Goal: Task Accomplishment & Management: Complete application form

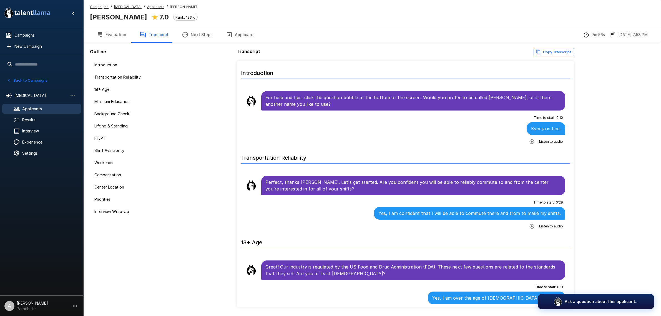
scroll to position [1164, 0]
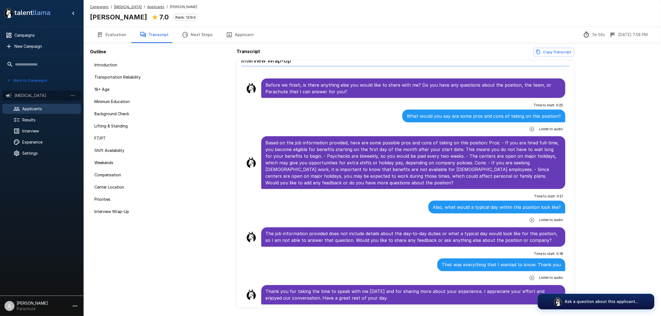
click at [36, 94] on span "[MEDICAL_DATA]" at bounding box center [40, 96] width 53 height 6
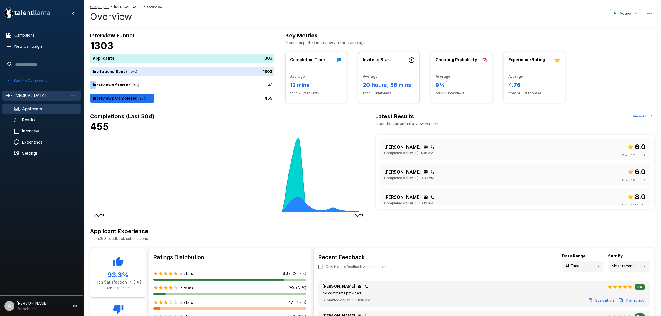
click at [37, 106] on span "Applicants" at bounding box center [49, 109] width 54 height 6
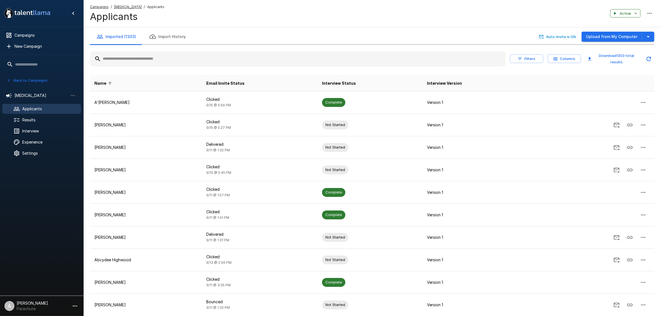
click at [41, 195] on div at bounding box center [41, 228] width 83 height 132
click at [33, 35] on span "Campaigns" at bounding box center [45, 35] width 62 height 6
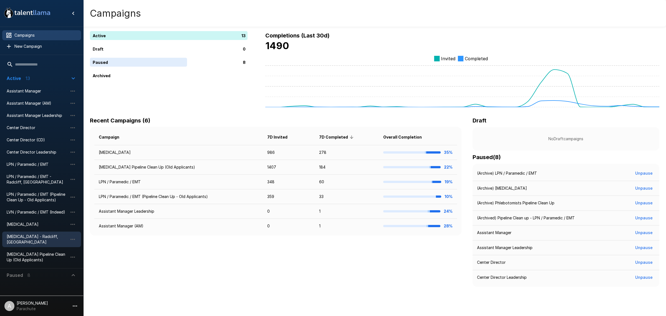
click at [46, 232] on div "[MEDICAL_DATA] - Radcliff, [GEOGRAPHIC_DATA]" at bounding box center [41, 239] width 79 height 16
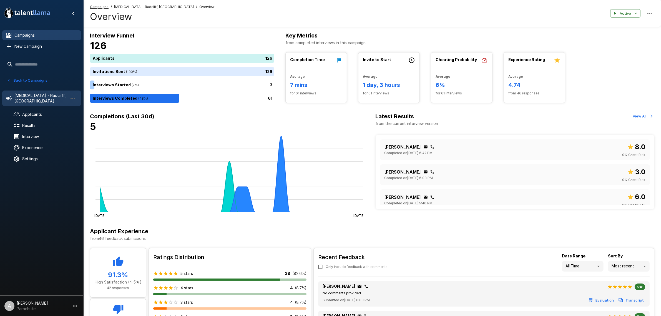
click at [25, 36] on span "Campaigns" at bounding box center [45, 35] width 62 height 6
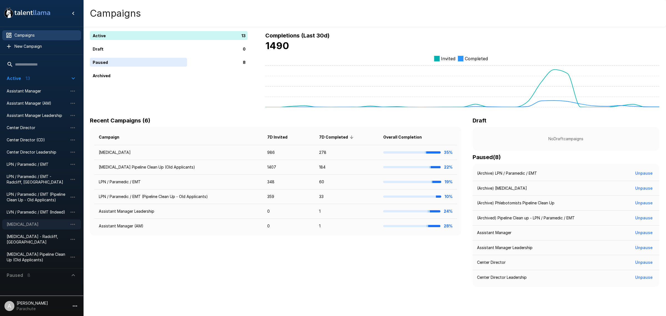
click at [31, 222] on span "[MEDICAL_DATA]" at bounding box center [37, 224] width 61 height 6
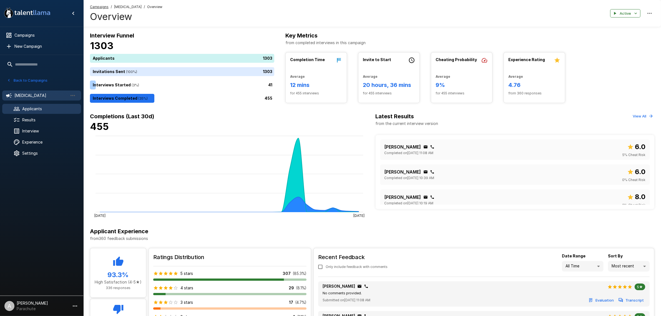
click at [33, 112] on div "Applicants" at bounding box center [41, 109] width 79 height 10
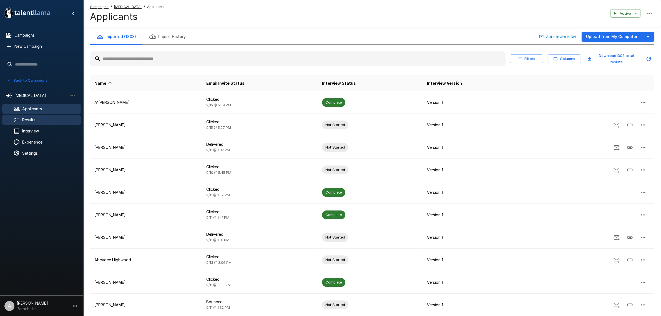
click at [42, 126] on div "Interview" at bounding box center [41, 131] width 79 height 10
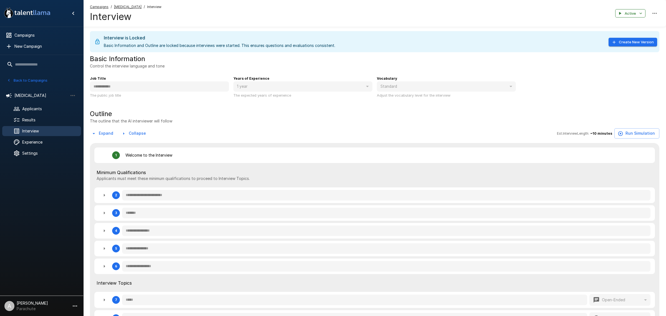
type textarea "*"
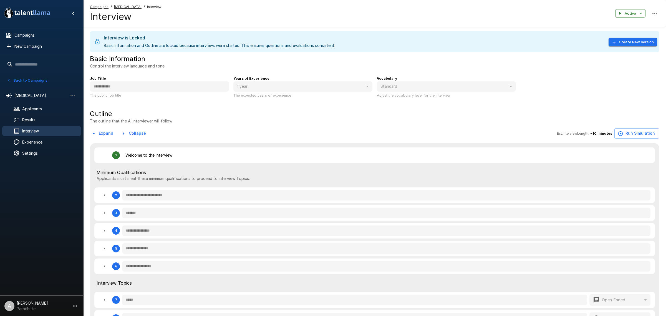
type textarea "*"
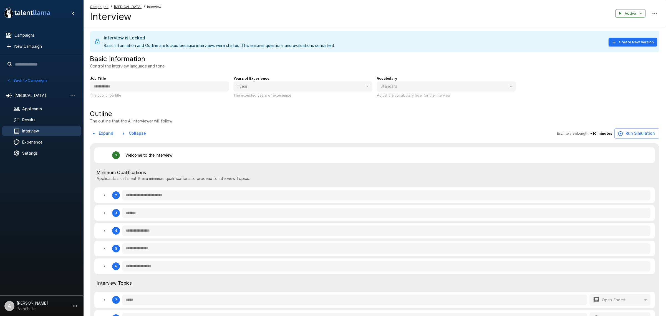
type textarea "*"
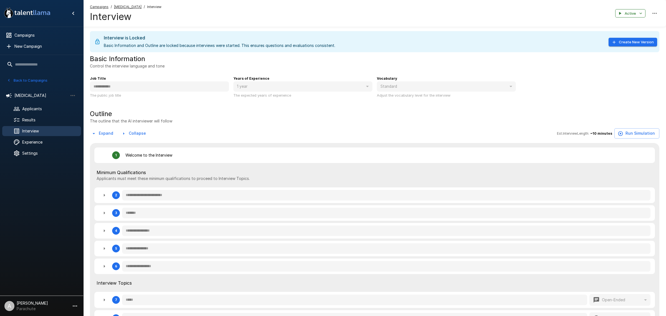
type textarea "*"
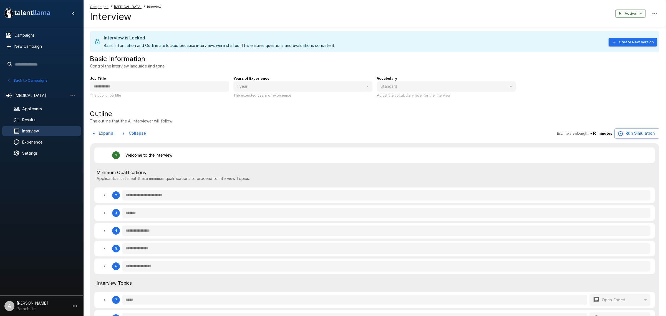
type textarea "*"
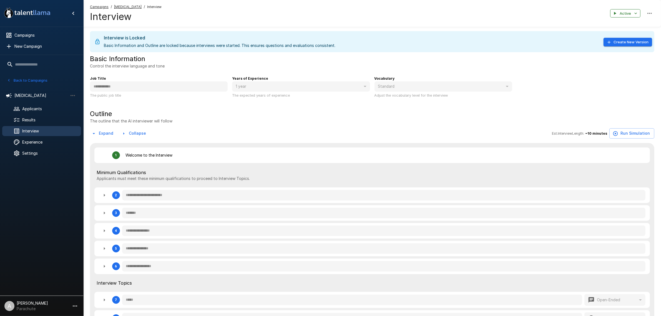
click at [101, 132] on button "Expand" at bounding box center [103, 133] width 26 height 10
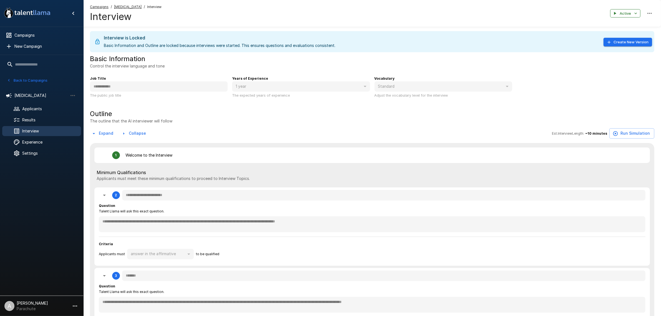
type textarea "*"
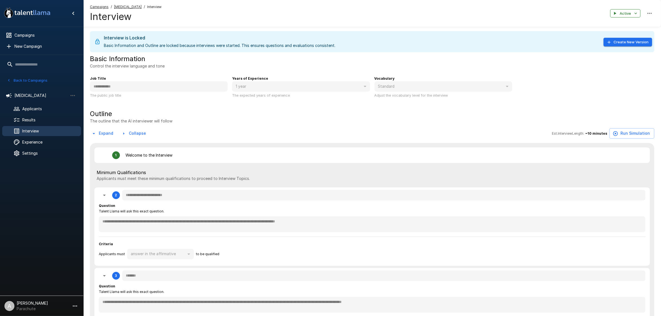
type textarea "*"
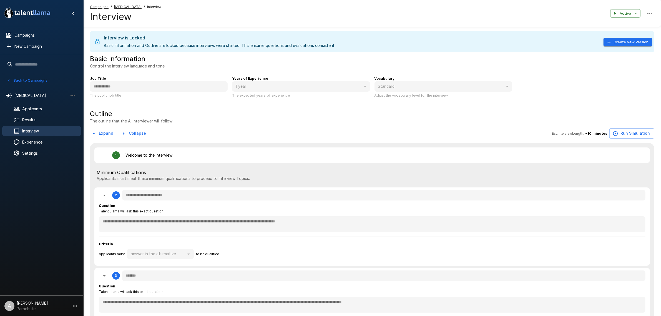
type textarea "*"
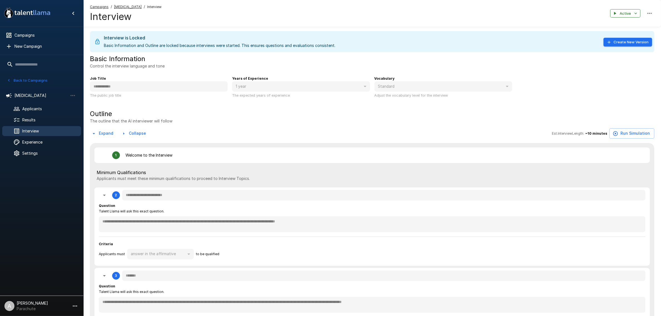
type textarea "*"
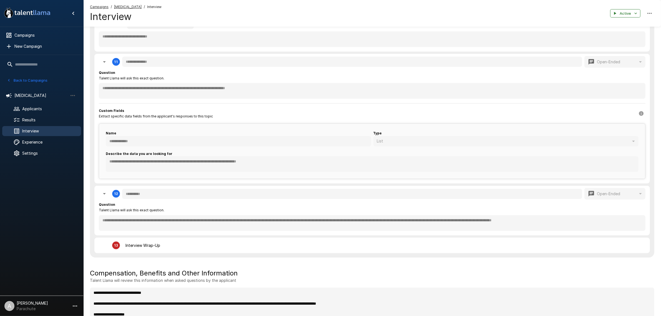
scroll to position [902, 0]
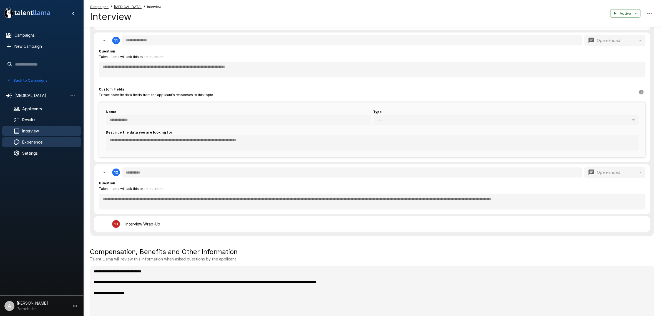
click at [57, 139] on span "Experience" at bounding box center [49, 142] width 54 height 6
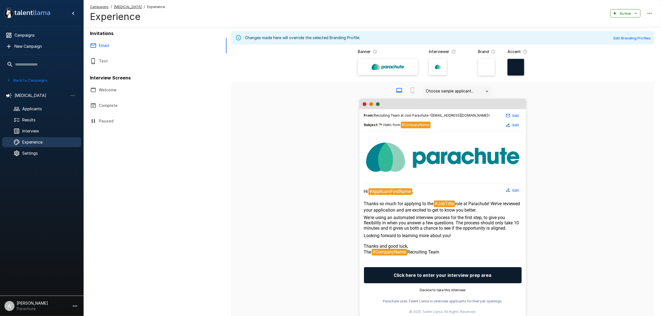
copy div "We're using an automated interview process for the first step, to give you flex…"
drag, startPoint x: 460, startPoint y: 240, endPoint x: 361, endPoint y: 220, distance: 100.8
click at [361, 220] on div "From : Recruiting Team at Join Parachute <[EMAIL_ADDRESS][DOMAIN_NAME]> Edit Su…" at bounding box center [442, 212] width 167 height 207
click at [36, 38] on span "Campaigns" at bounding box center [45, 35] width 62 height 6
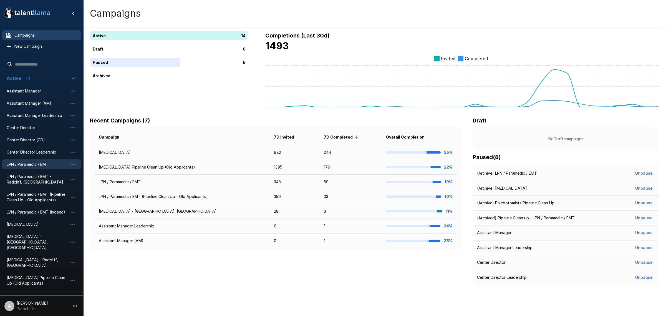
click at [42, 161] on div "LPN / Paramedic / EMT" at bounding box center [41, 164] width 79 height 10
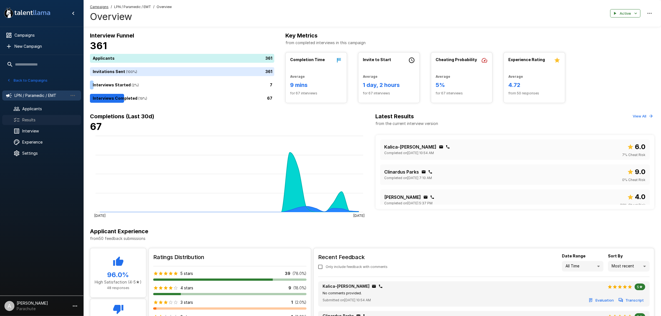
click at [38, 117] on span "Results" at bounding box center [49, 120] width 54 height 6
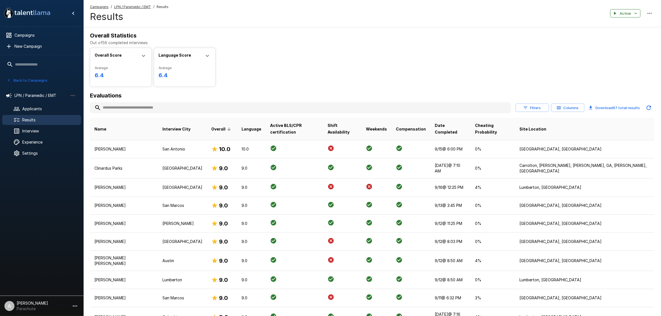
click at [155, 104] on input "text" at bounding box center [300, 108] width 421 height 10
type input "******"
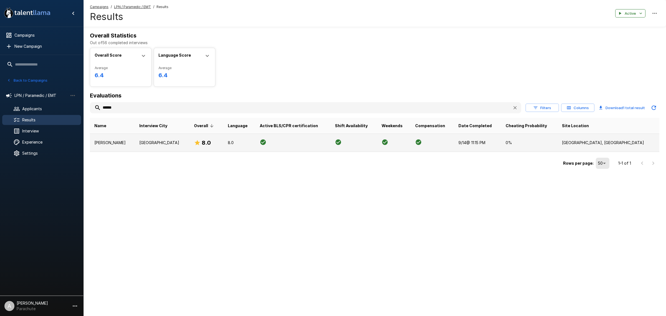
click at [119, 137] on td "[PERSON_NAME]" at bounding box center [112, 143] width 45 height 18
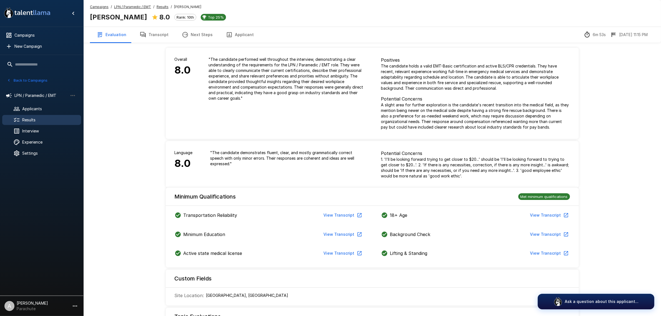
click at [151, 36] on button "Transcript" at bounding box center [154, 35] width 42 height 16
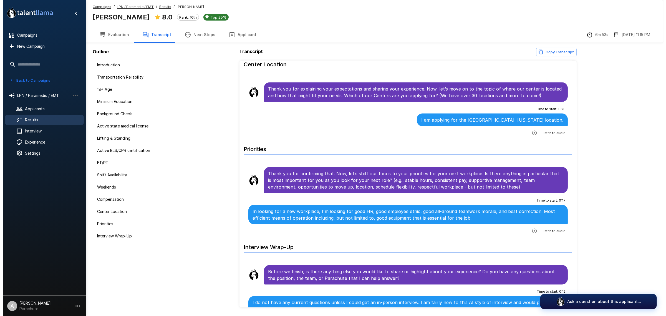
scroll to position [1158, 0]
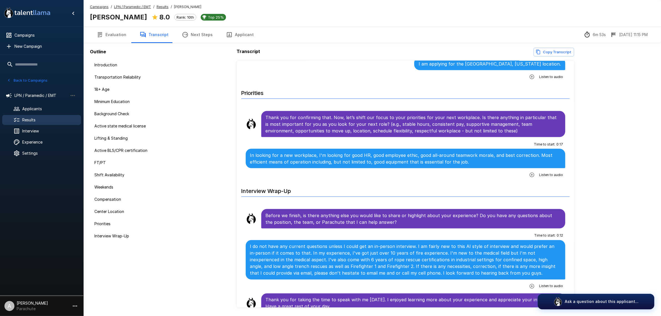
click at [43, 120] on span "Results" at bounding box center [49, 120] width 54 height 6
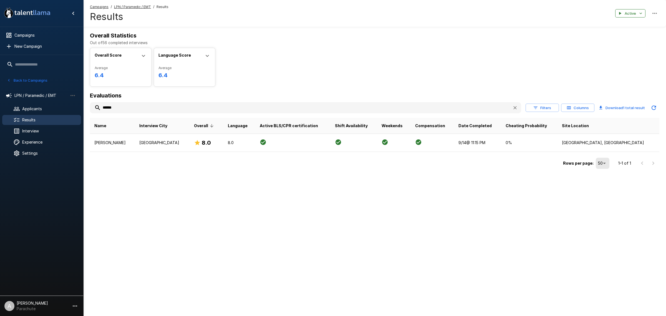
click at [122, 106] on input "******" at bounding box center [299, 108] width 418 height 10
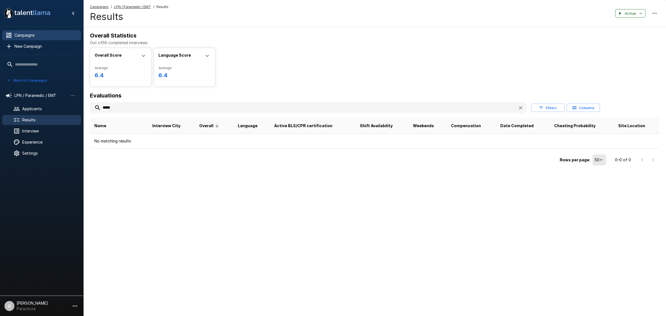
type input "*****"
click at [41, 35] on span "Campaigns" at bounding box center [45, 35] width 62 height 6
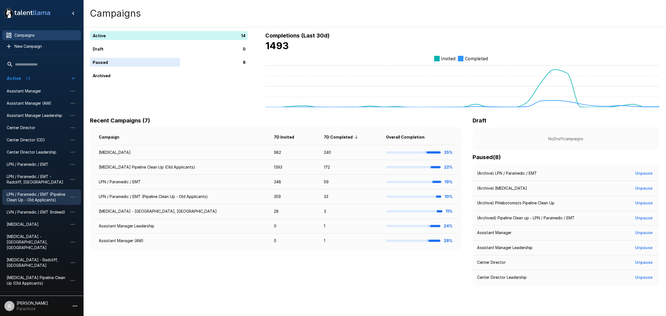
click at [46, 193] on span "LPN / Paramedic / EMT (Pipeline Clean Up - Old Applicants)" at bounding box center [37, 196] width 61 height 11
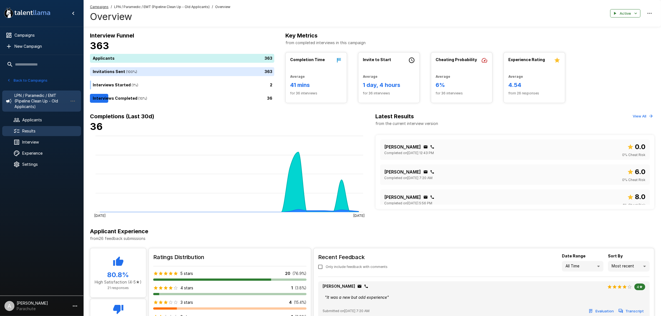
click at [36, 130] on span "Results" at bounding box center [49, 131] width 54 height 6
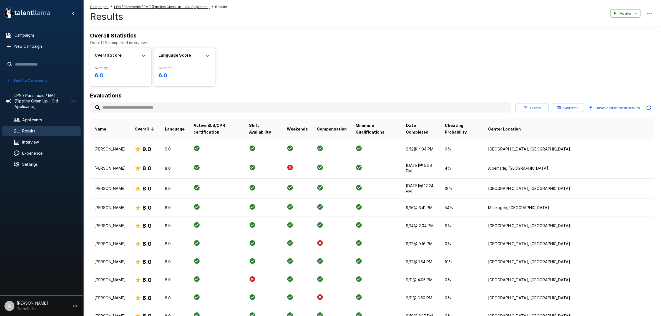
click at [159, 105] on input "text" at bounding box center [300, 108] width 421 height 10
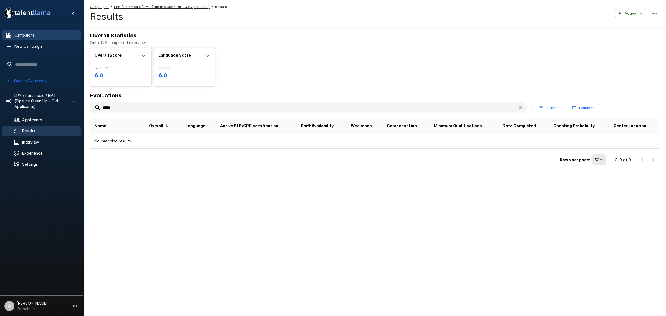
type input "*****"
click at [39, 38] on span "Campaigns" at bounding box center [45, 35] width 62 height 6
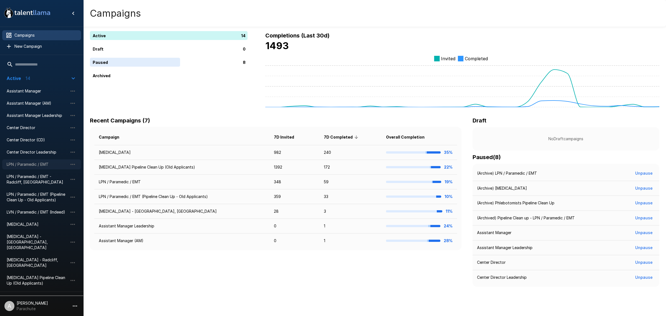
click at [52, 166] on span "LPN / Paramedic / EMT" at bounding box center [37, 165] width 61 height 6
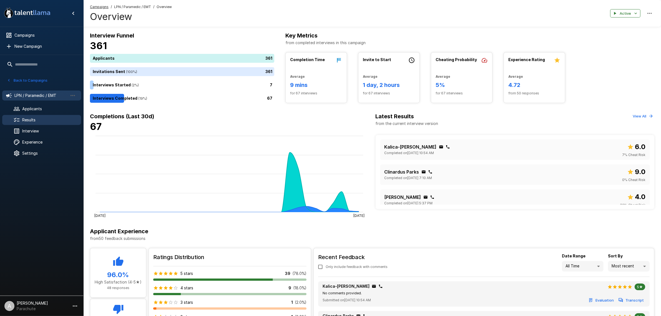
click at [44, 119] on span "Results" at bounding box center [49, 120] width 54 height 6
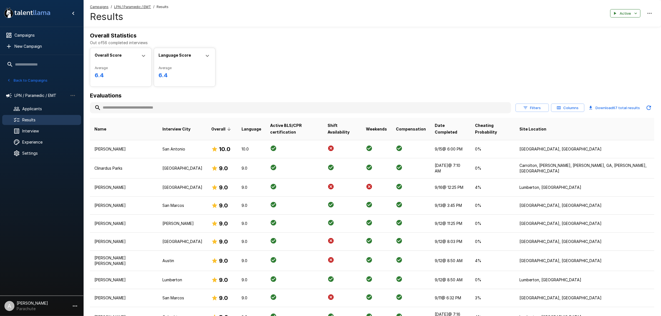
click at [132, 105] on input "text" at bounding box center [300, 108] width 421 height 10
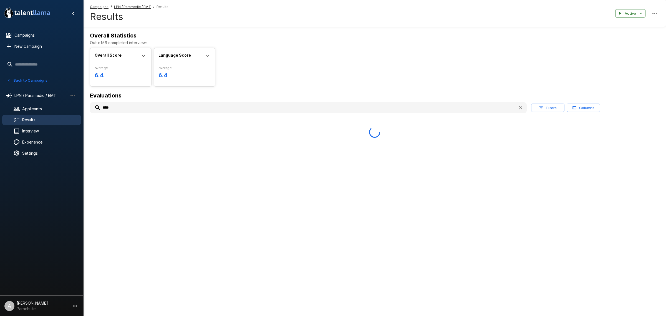
type input "*****"
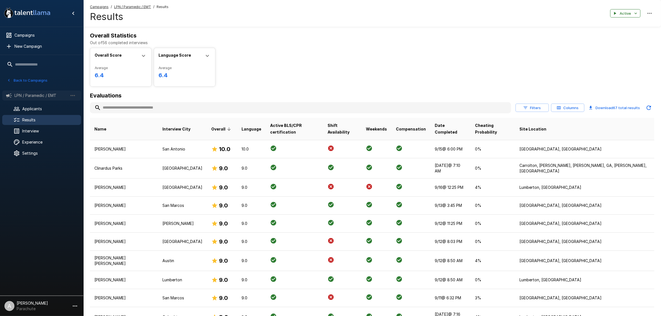
click at [42, 95] on span "LPN / Paramedic / EMT" at bounding box center [40, 96] width 53 height 6
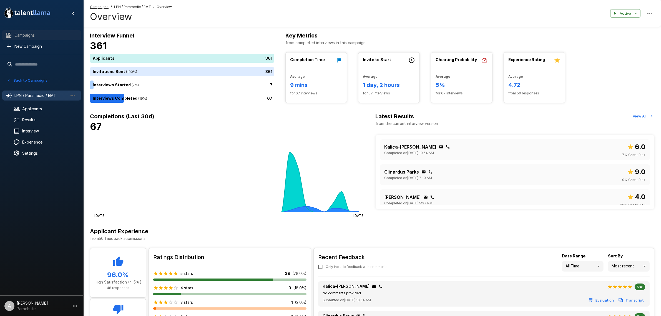
click at [35, 34] on span "Campaigns" at bounding box center [45, 35] width 62 height 6
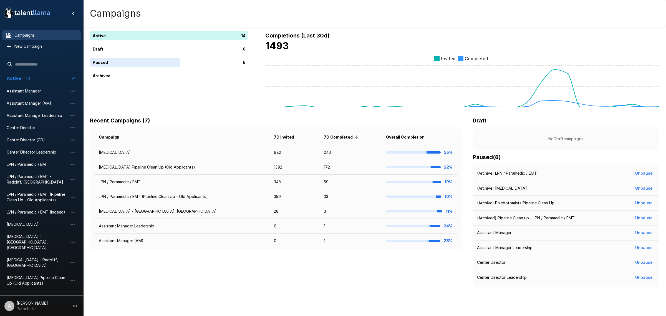
click at [49, 295] on span "Paused 8" at bounding box center [38, 298] width 63 height 7
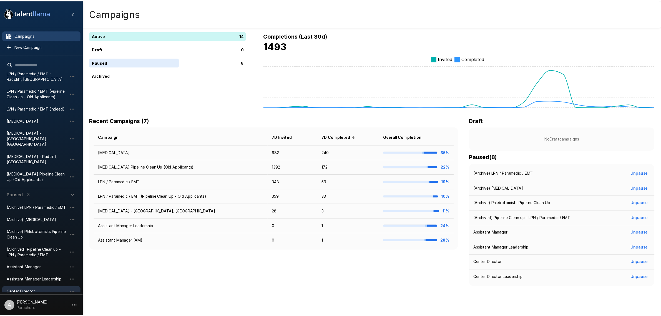
scroll to position [104, 0]
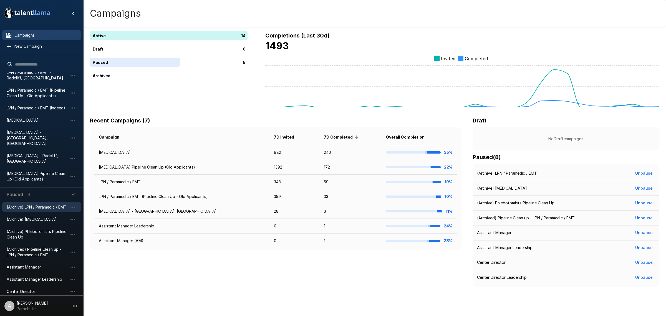
click at [33, 204] on span "(Archive) LPN / Paramedic / EMT" at bounding box center [37, 207] width 61 height 6
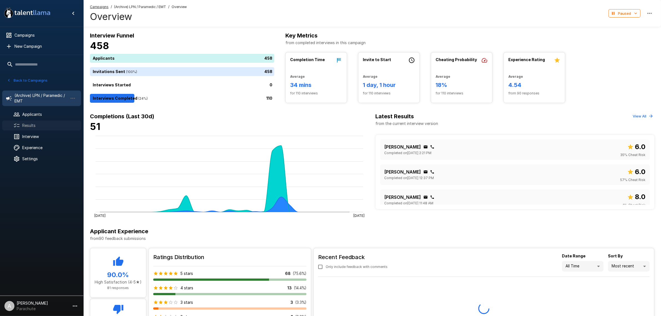
click at [46, 121] on div "Results" at bounding box center [41, 125] width 79 height 10
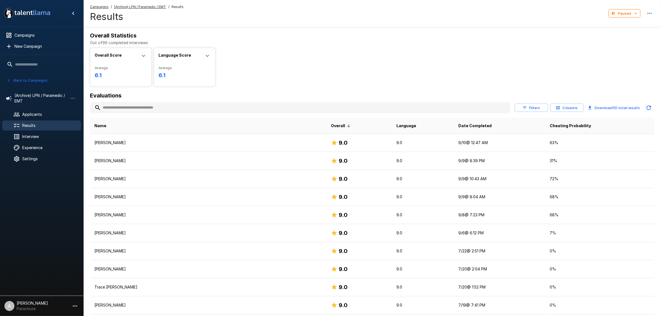
click at [160, 100] on h6 "Evaluations" at bounding box center [372, 95] width 564 height 9
click at [159, 103] on input "text" at bounding box center [300, 108] width 420 height 10
click at [159, 105] on input "*" at bounding box center [293, 108] width 407 height 10
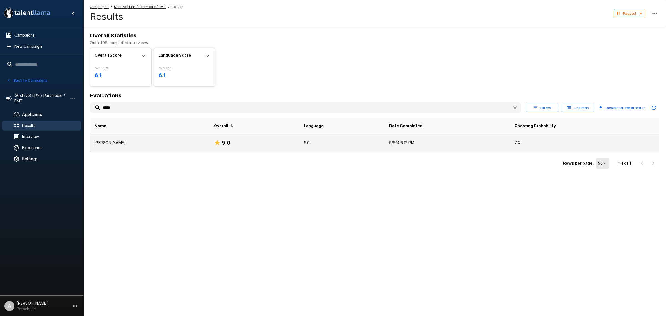
type input "*****"
click at [152, 139] on td "[PERSON_NAME]" at bounding box center [150, 143] width 120 height 18
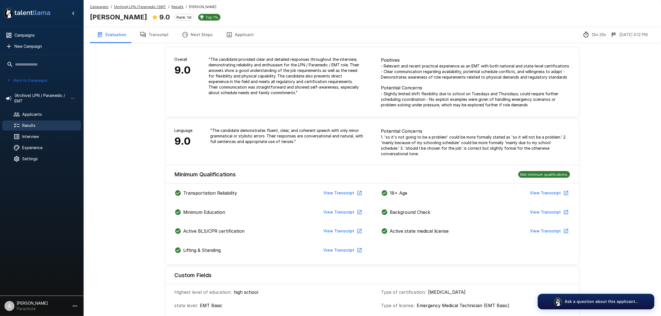
click at [153, 37] on button "Transcript" at bounding box center [154, 35] width 42 height 16
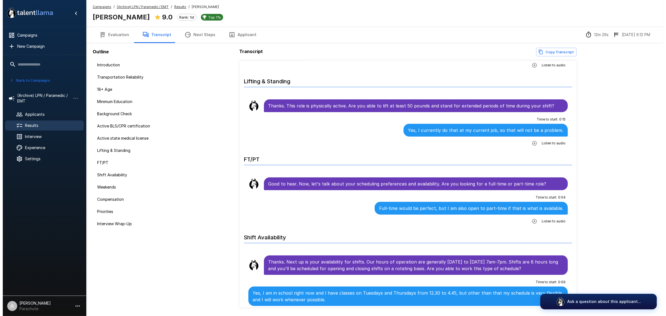
scroll to position [624, 0]
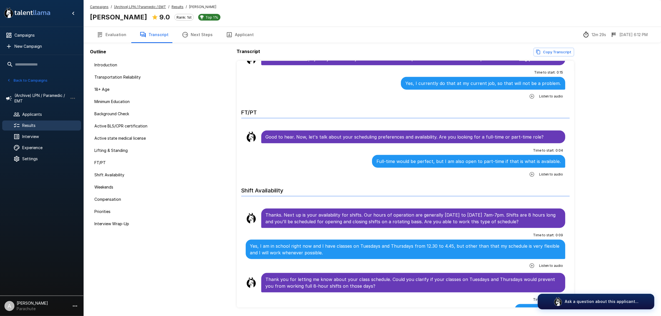
click at [233, 35] on button "Applicant" at bounding box center [239, 35] width 41 height 16
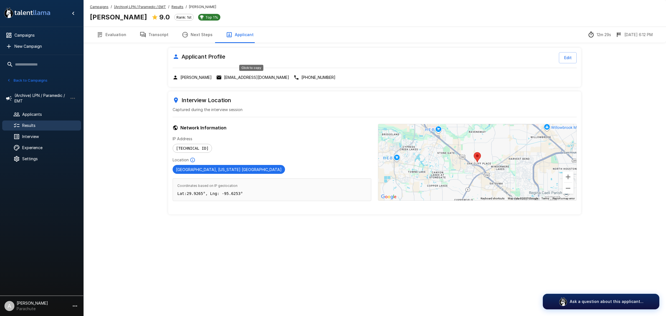
click at [240, 77] on p "[EMAIL_ADDRESS][DOMAIN_NAME]" at bounding box center [256, 78] width 65 height 6
drag, startPoint x: 31, startPoint y: 38, endPoint x: 7, endPoint y: 43, distance: 23.8
click at [31, 38] on div "Campaigns" at bounding box center [41, 35] width 79 height 10
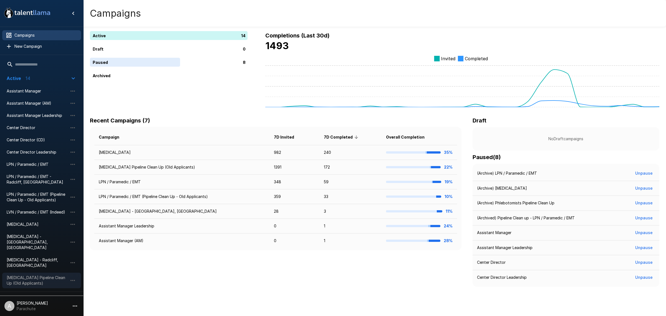
click at [38, 275] on span "[MEDICAL_DATA] Pipeline Clean Up (Old Applicants)" at bounding box center [37, 280] width 61 height 11
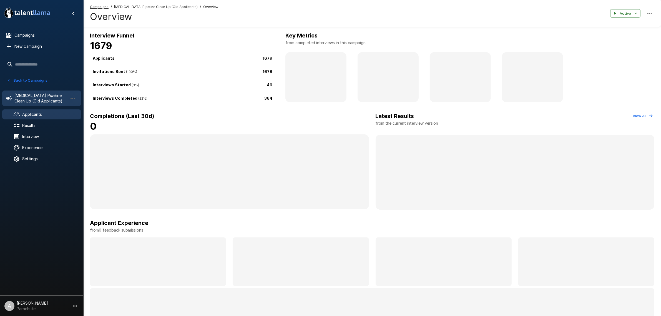
click at [49, 117] on span "Applicants" at bounding box center [49, 115] width 54 height 6
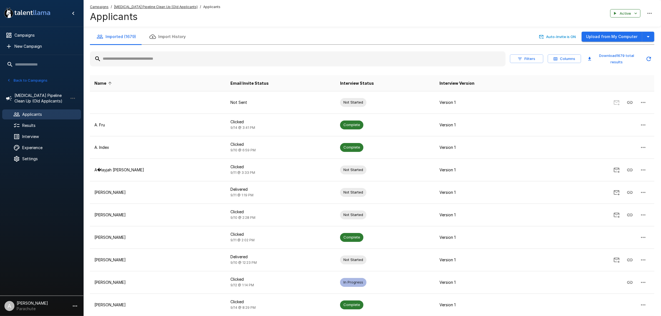
click at [152, 57] on input "text" at bounding box center [297, 59] width 415 height 10
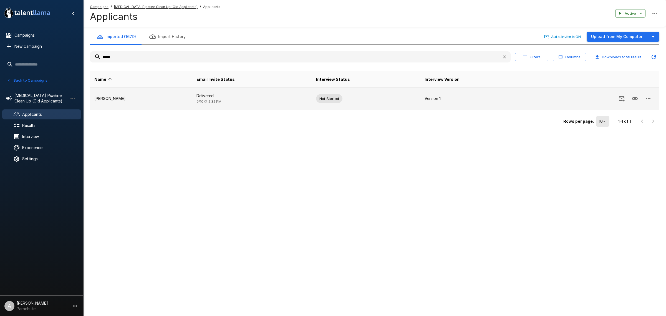
type input "*****"
click at [156, 105] on td "[PERSON_NAME]" at bounding box center [141, 98] width 102 height 22
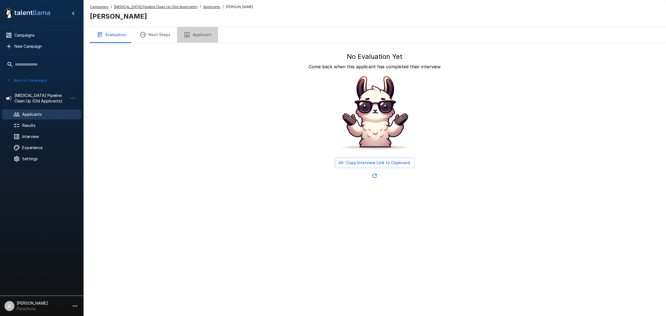
click at [202, 35] on button "Applicant" at bounding box center [197, 35] width 41 height 16
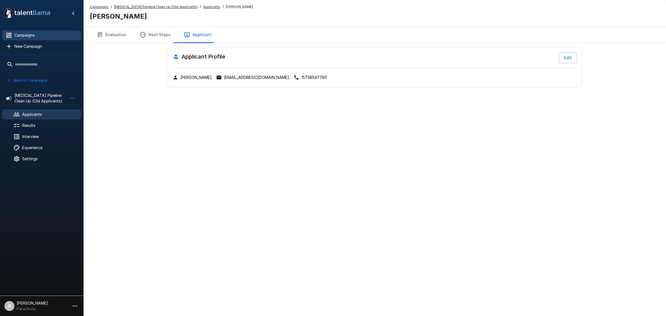
click at [36, 36] on span "Campaigns" at bounding box center [45, 35] width 62 height 6
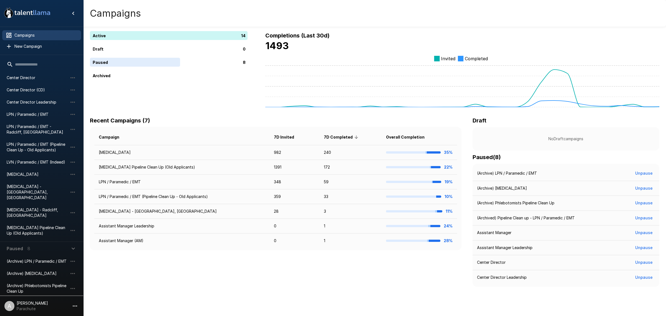
scroll to position [106, 0]
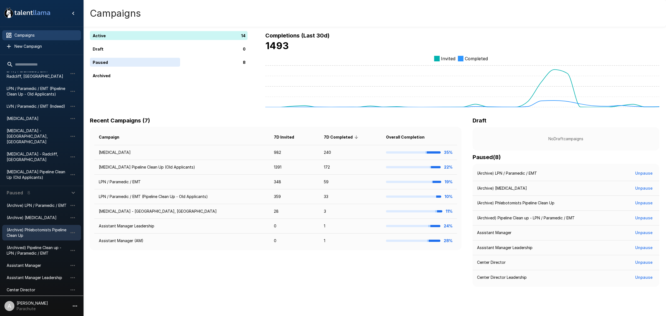
click at [39, 227] on span "(Archive) Phlebotomists Pipeline Clean Up" at bounding box center [37, 232] width 61 height 11
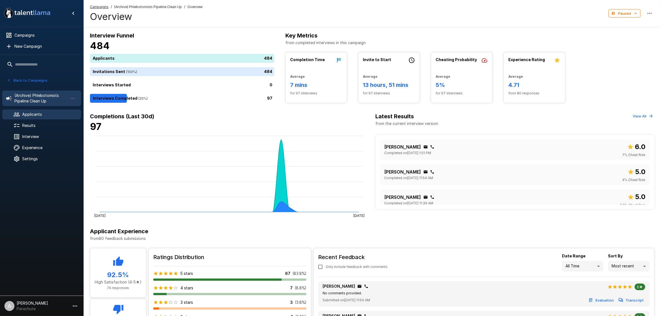
click at [44, 115] on span "Applicants" at bounding box center [49, 115] width 54 height 6
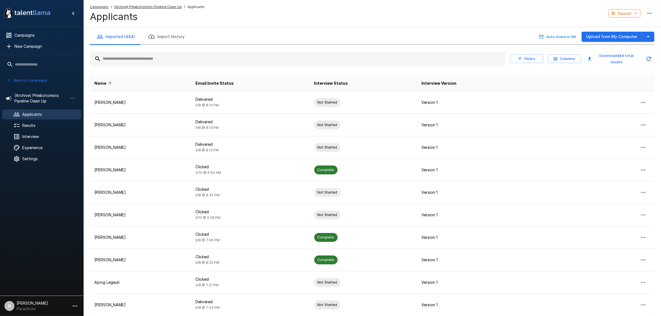
drag, startPoint x: 160, startPoint y: 65, endPoint x: 159, endPoint y: 57, distance: 8.4
click at [160, 62] on div at bounding box center [297, 58] width 415 height 15
click at [159, 57] on input "text" at bounding box center [297, 59] width 415 height 10
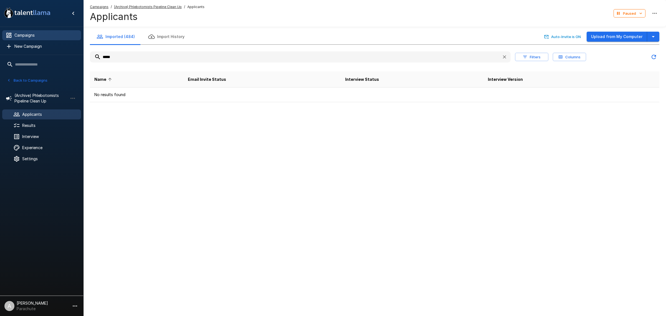
type input "*****"
click at [41, 39] on div "Campaigns" at bounding box center [41, 35] width 79 height 10
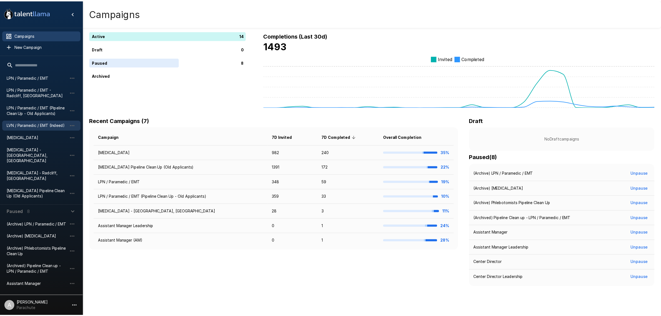
scroll to position [71, 0]
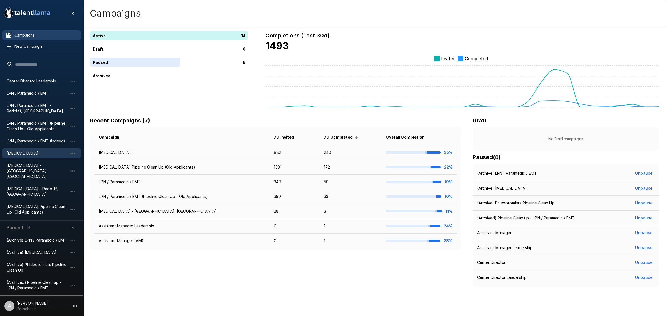
click at [31, 156] on div "[MEDICAL_DATA]" at bounding box center [41, 153] width 79 height 10
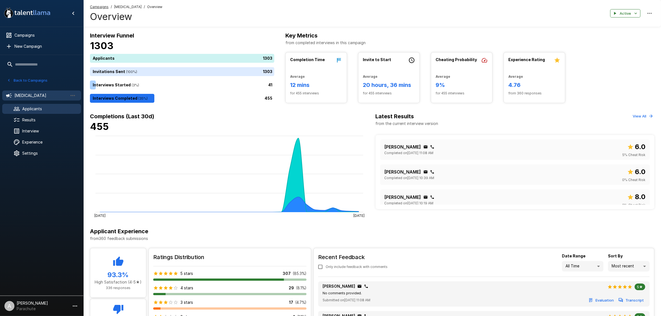
click at [55, 107] on span "Applicants" at bounding box center [49, 109] width 54 height 6
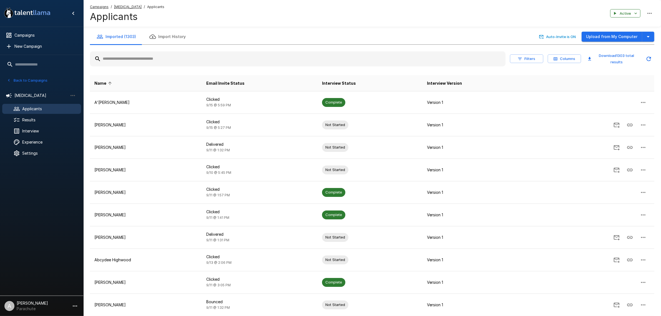
click at [194, 65] on div at bounding box center [297, 58] width 415 height 15
click at [190, 59] on input "text" at bounding box center [297, 59] width 415 height 10
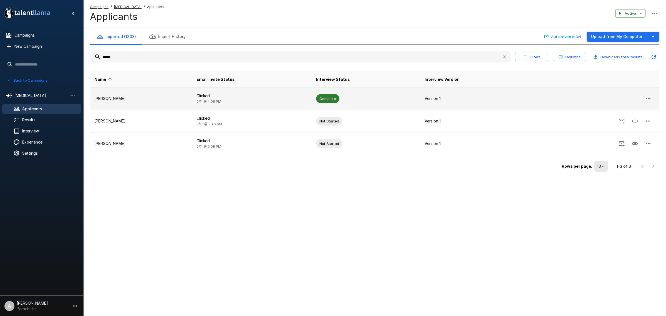
type input "*****"
click at [161, 94] on td "[PERSON_NAME]" at bounding box center [141, 98] width 102 height 22
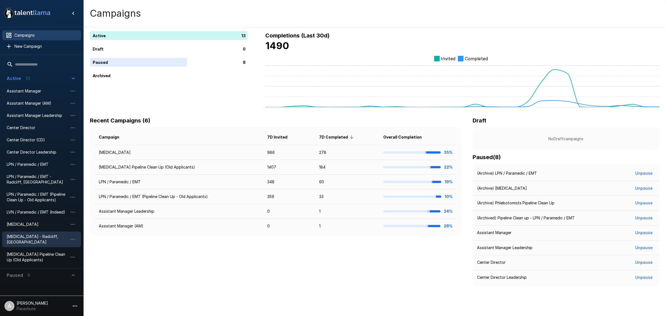
click at [40, 235] on span "[MEDICAL_DATA] - Radcliff, [GEOGRAPHIC_DATA]" at bounding box center [37, 239] width 61 height 11
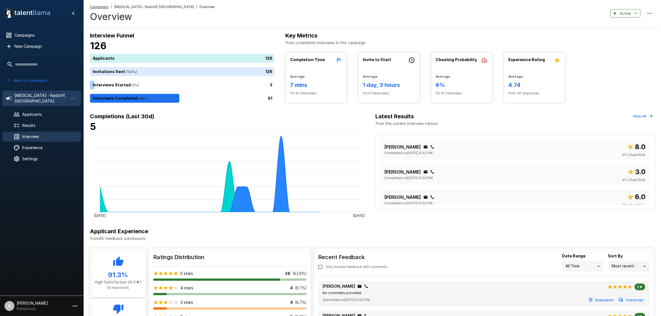
click at [42, 134] on span "Interview" at bounding box center [49, 137] width 54 height 6
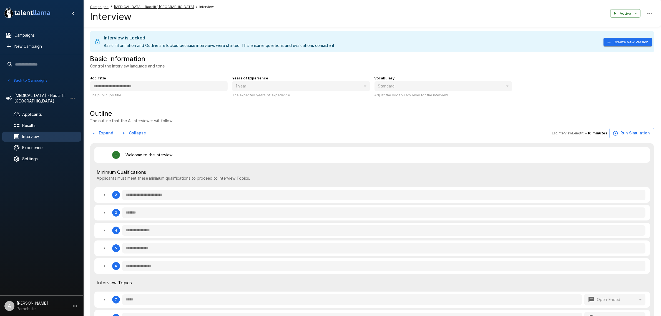
type textarea "*"
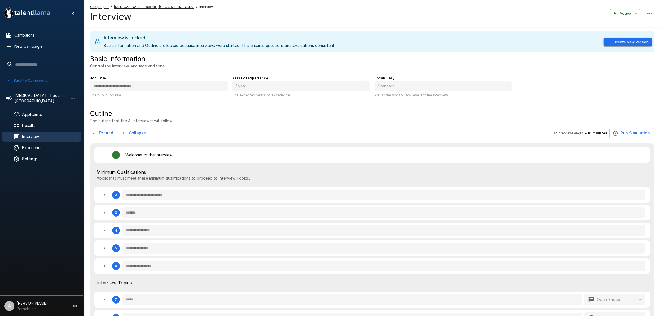
type textarea "*"
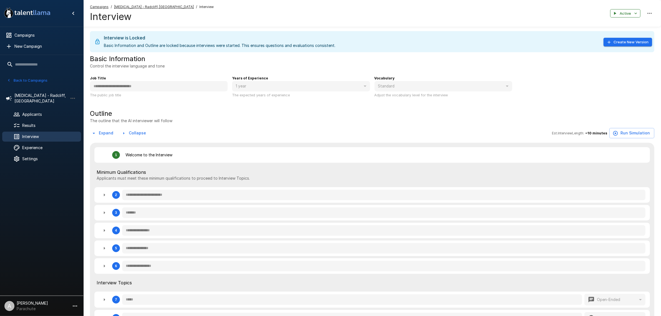
type textarea "*"
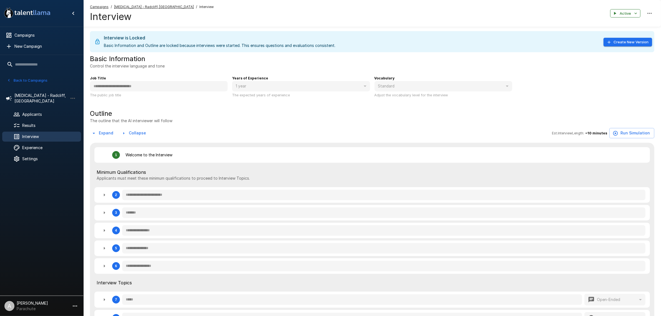
type textarea "*"
click at [102, 135] on button "Expand" at bounding box center [103, 133] width 26 height 10
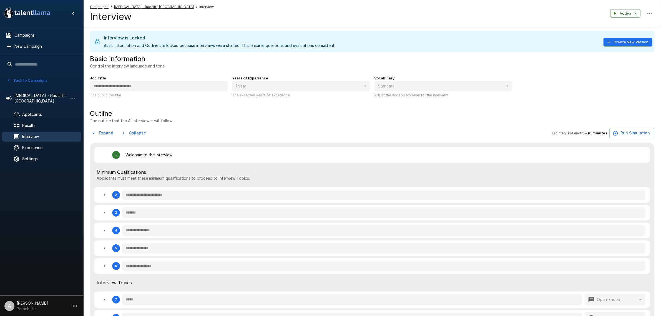
type textarea "*"
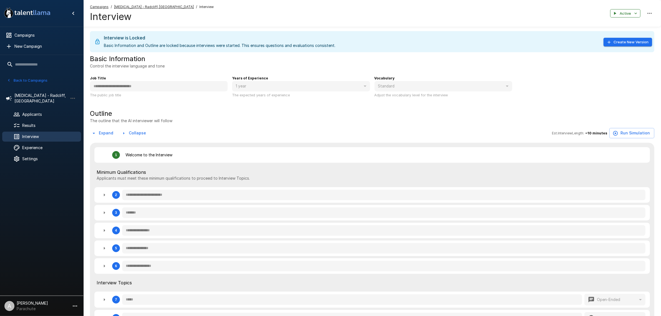
type textarea "*"
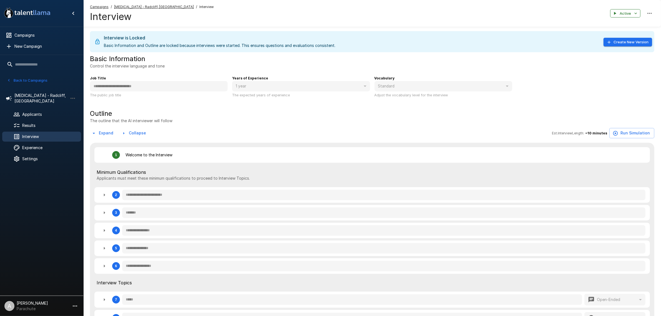
type textarea "*"
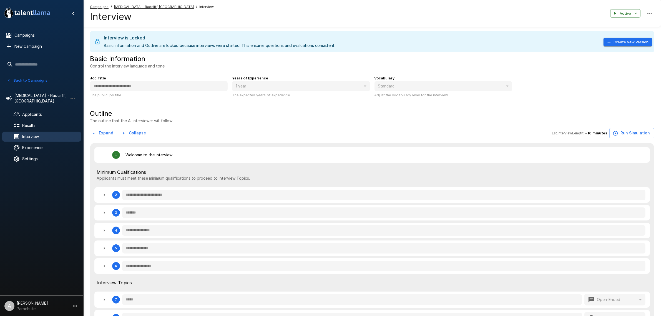
type textarea "*"
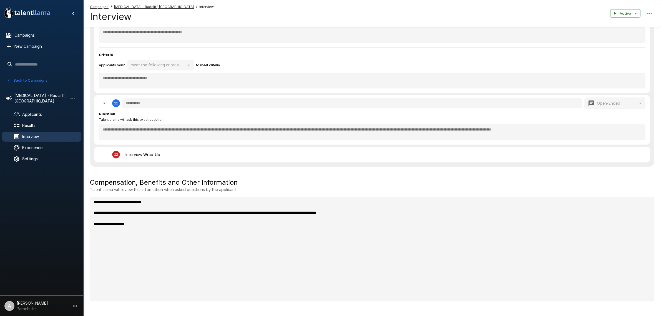
scroll to position [844, 0]
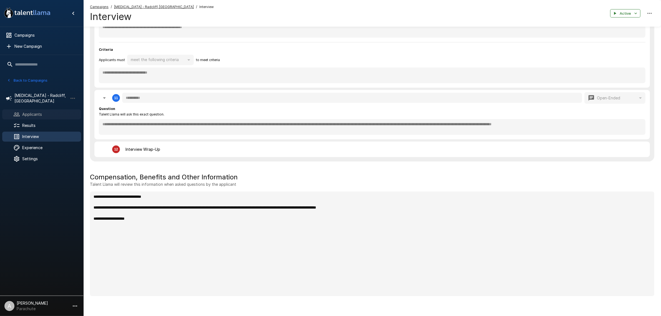
click at [46, 112] on span "Applicants" at bounding box center [49, 115] width 54 height 6
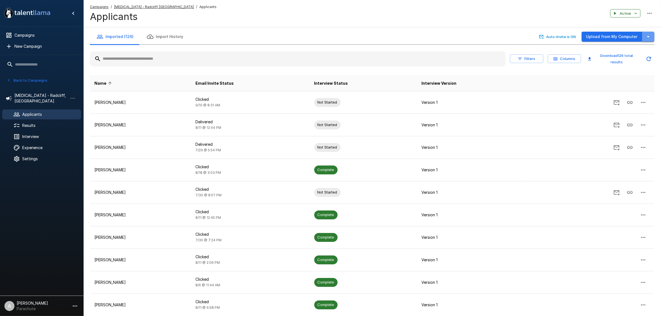
click at [647, 35] on icon "button" at bounding box center [648, 36] width 7 height 7
click at [616, 59] on span "Import from CSV" at bounding box center [617, 59] width 64 height 7
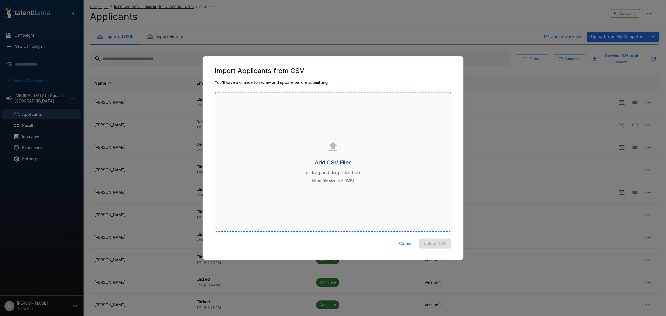
click at [351, 160] on h6 "Add CSV Files" at bounding box center [333, 162] width 37 height 9
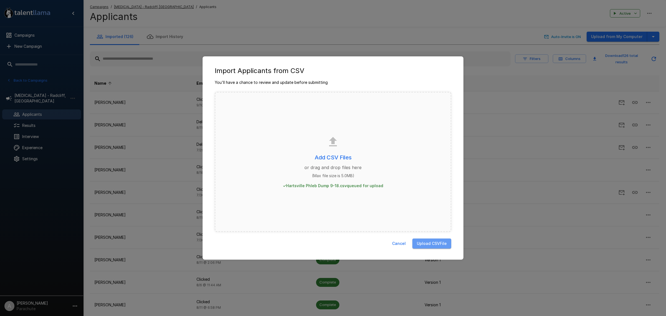
click at [432, 245] on button "Upload CSV File" at bounding box center [431, 243] width 39 height 10
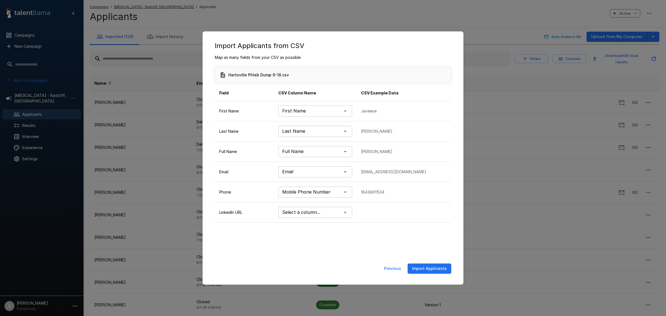
click at [452, 22] on div "**********" at bounding box center [333, 158] width 666 height 316
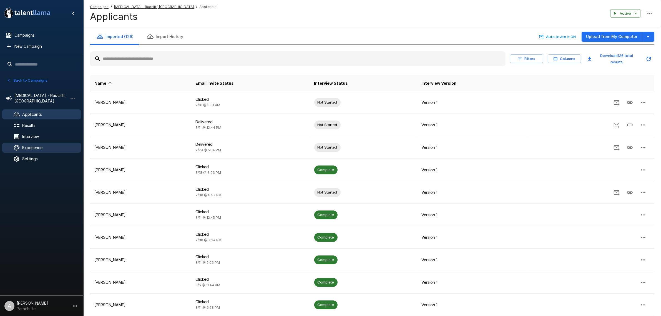
click at [42, 145] on span "Experience" at bounding box center [49, 148] width 54 height 6
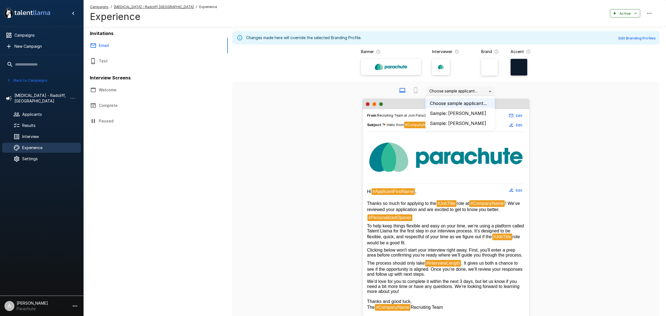
click at [440, 88] on body ".st0{fill:#FFFFFF;} .st1{fill:#76a4ed;} Campaigns New Campaign Active 13 Assist…" at bounding box center [335, 158] width 671 height 316
click at [450, 119] on li "Sample: Jane La" at bounding box center [459, 123] width 69 height 10
type input "*"
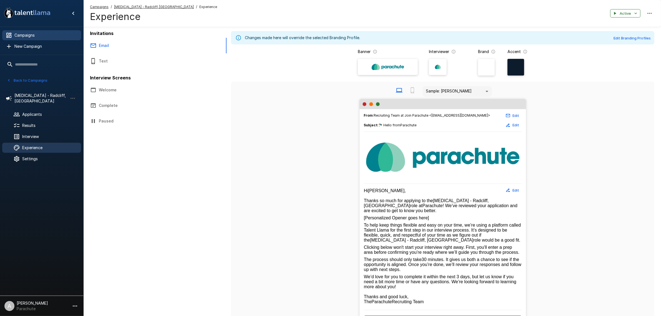
click at [38, 33] on span "Campaigns" at bounding box center [45, 35] width 62 height 6
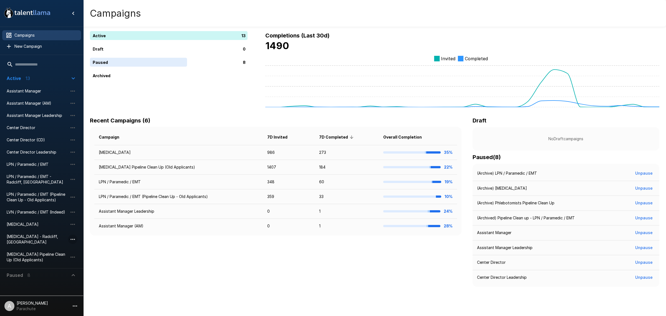
click at [74, 236] on icon "button" at bounding box center [72, 239] width 7 height 7
click at [92, 253] on li "Clone campaign" at bounding box center [106, 256] width 78 height 9
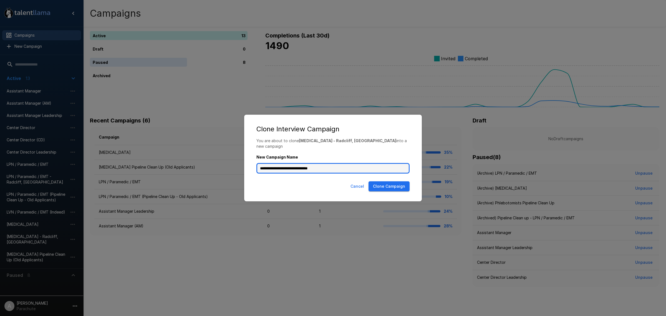
drag, startPoint x: 323, startPoint y: 164, endPoint x: 287, endPoint y: 165, distance: 36.1
click at [287, 165] on input "**********" at bounding box center [332, 168] width 153 height 11
type input "**********"
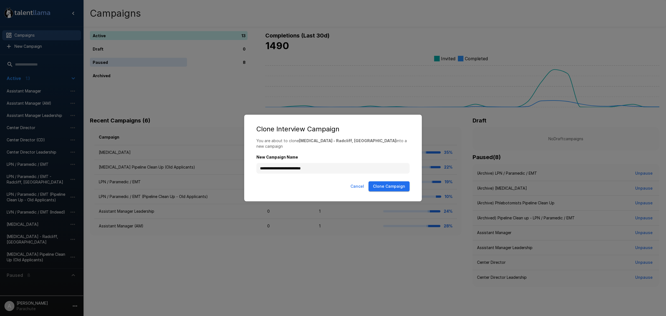
click at [397, 182] on button "Clone Campaign" at bounding box center [389, 186] width 41 height 10
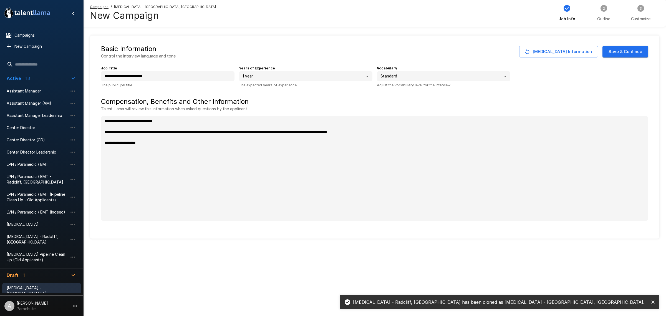
type textarea "*"
drag, startPoint x: 165, startPoint y: 75, endPoint x: 132, endPoint y: 76, distance: 32.8
click at [132, 76] on input "**********" at bounding box center [167, 76] width 133 height 11
type input "**********"
type textarea "*"
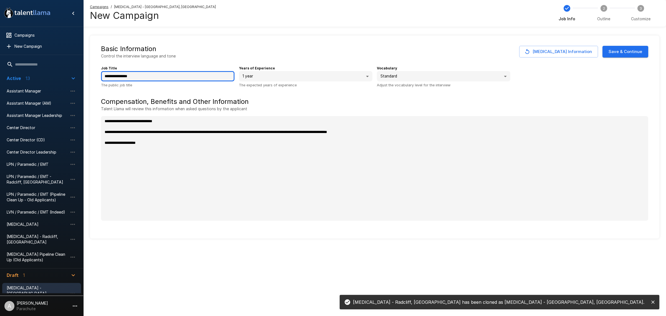
type input "**********"
type textarea "*"
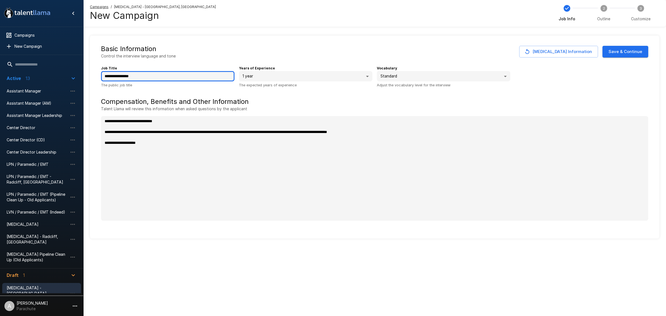
type input "**********"
type textarea "*"
type input "**********"
type textarea "*"
type input "**********"
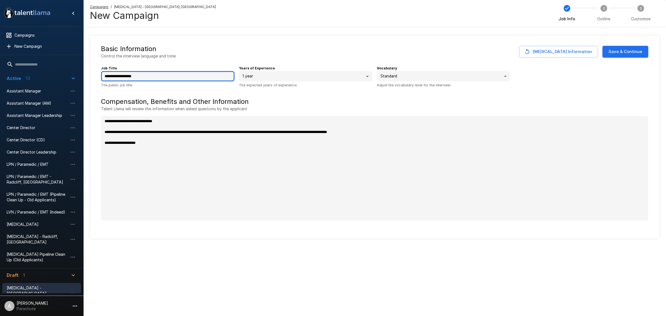
type textarea "*"
type input "**********"
type textarea "*"
type input "**********"
type textarea "*"
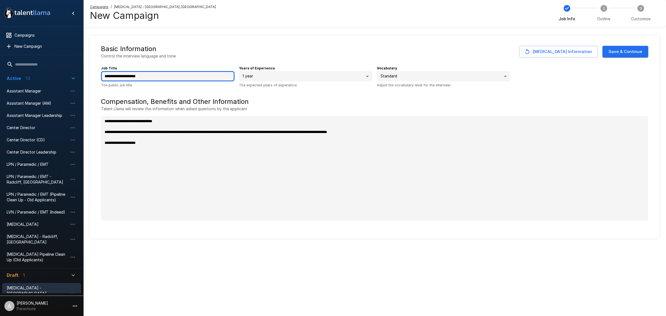
type input "**********"
type textarea "*"
type input "**********"
type textarea "*"
type input "**********"
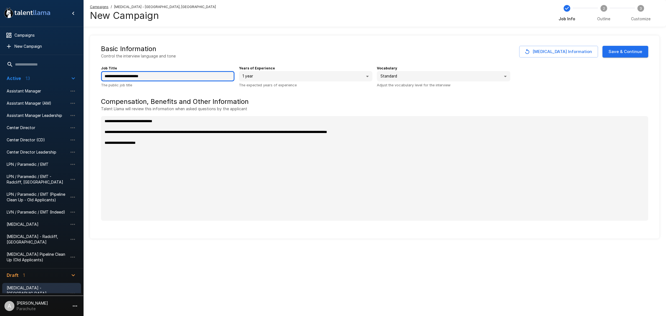
type textarea "*"
type input "**********"
type textarea "*"
type input "**********"
type textarea "*"
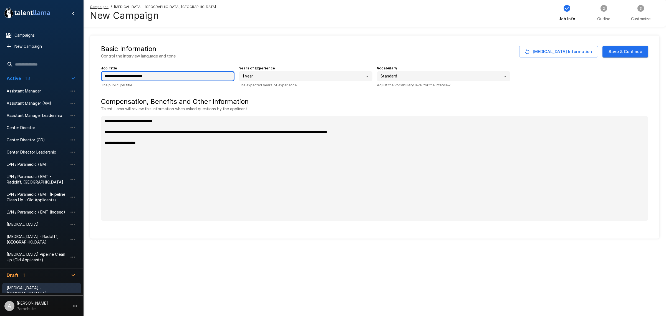
type input "**********"
type textarea "*"
type input "**********"
type textarea "*"
type input "**********"
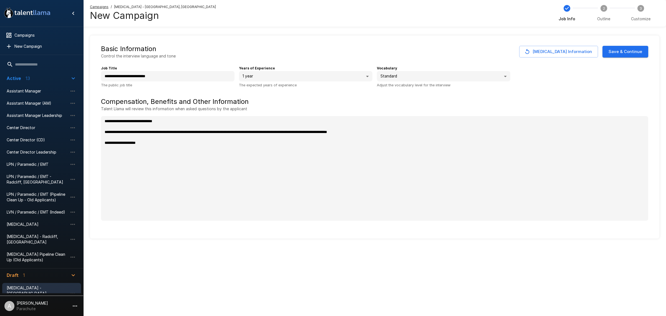
type textarea "*"
click at [641, 53] on button "Save & Continue" at bounding box center [625, 52] width 46 height 12
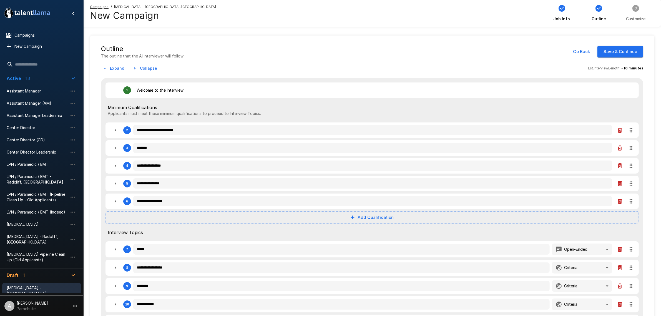
type textarea "*"
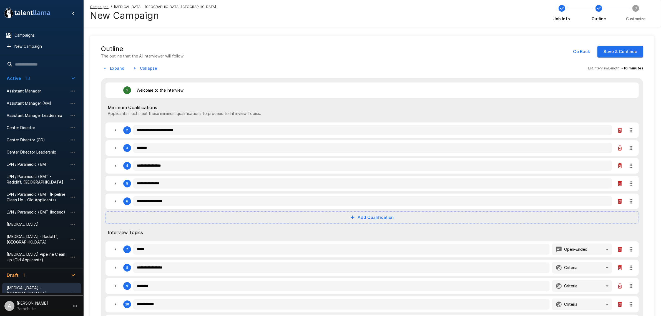
type textarea "*"
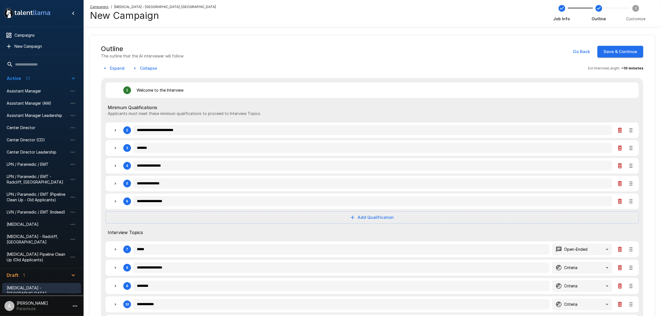
type textarea "*"
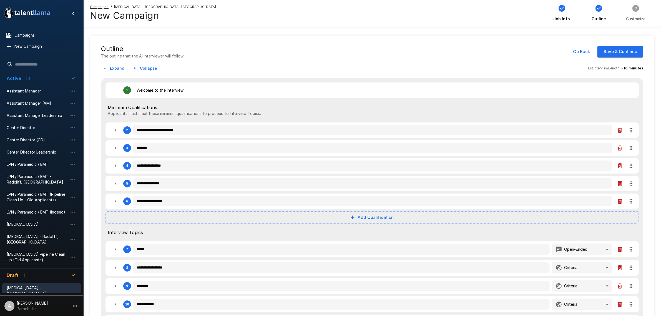
type textarea "*"
click at [110, 70] on button "Expand" at bounding box center [114, 68] width 26 height 10
type textarea "*"
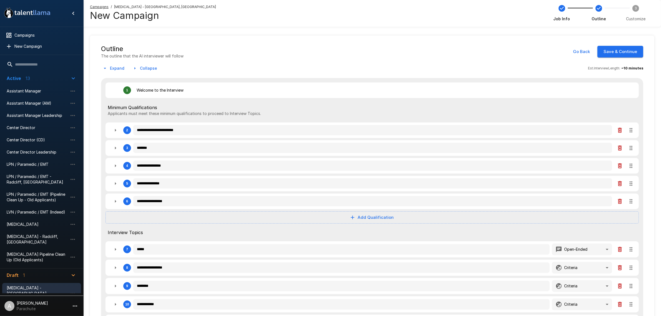
type textarea "*"
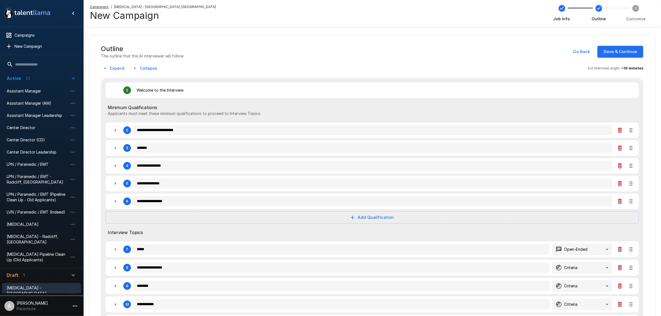
type textarea "*"
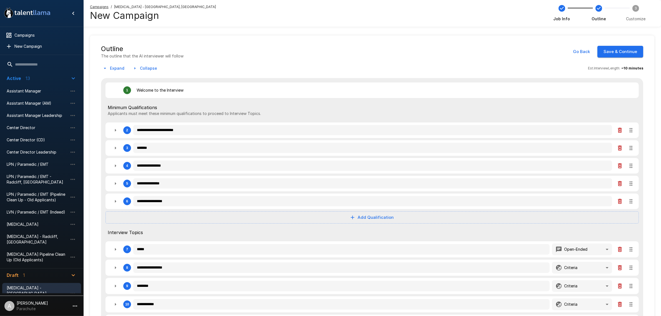
type textarea "*"
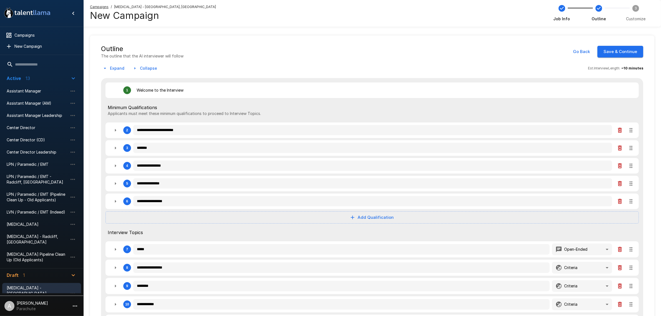
type textarea "*"
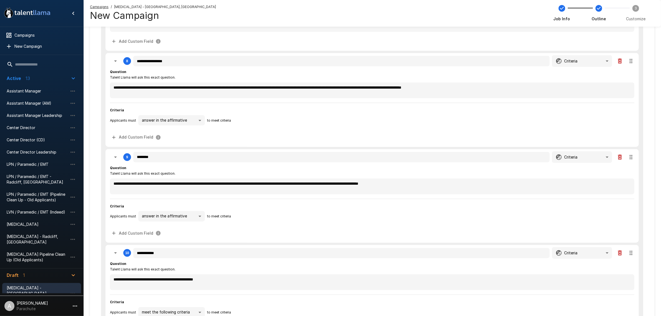
scroll to position [659, 0]
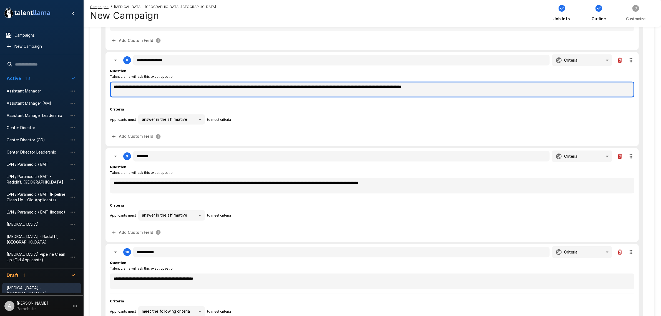
type textarea "*"
click at [156, 85] on textarea "**********" at bounding box center [372, 90] width 524 height 16
type textarea "*"
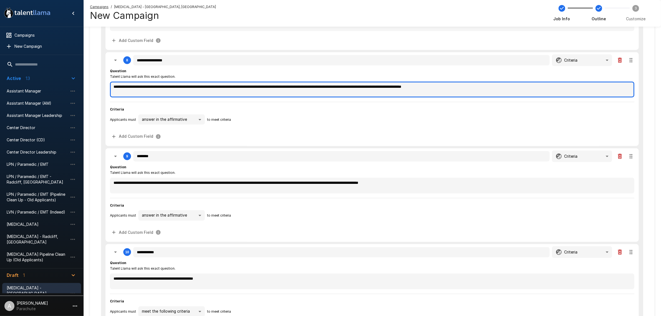
type textarea "*"
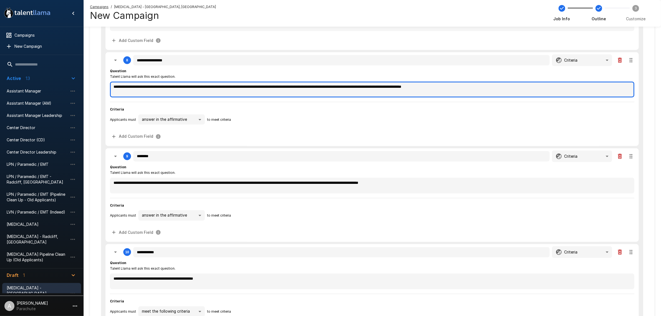
type textarea "*"
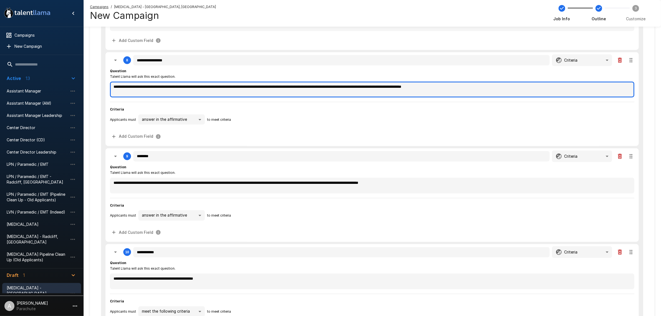
type textarea "*"
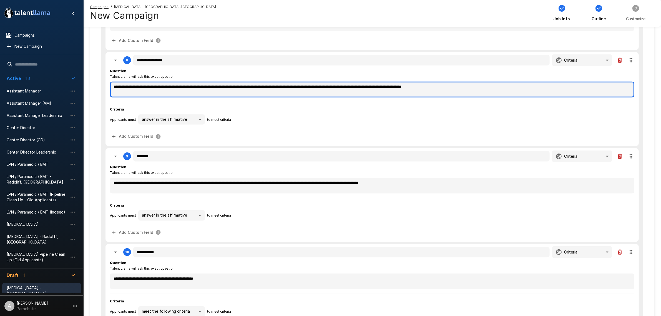
click at [156, 85] on textarea "**********" at bounding box center [372, 90] width 524 height 16
type textarea "*"
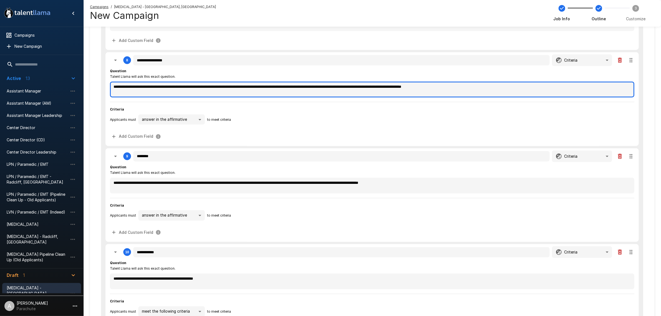
type textarea "*"
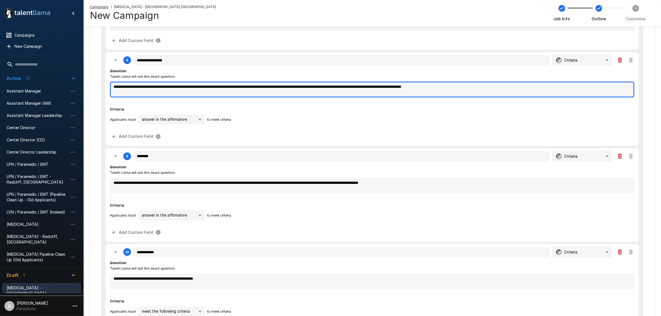
type textarea "*"
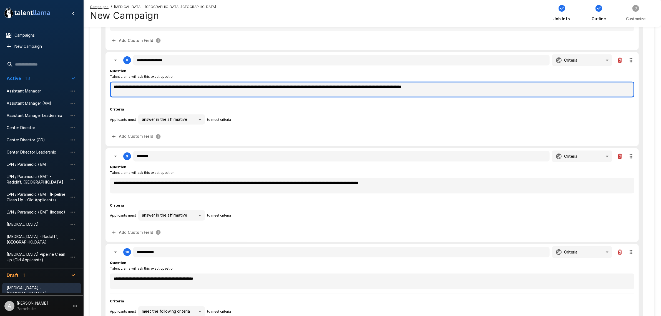
type textarea "*"
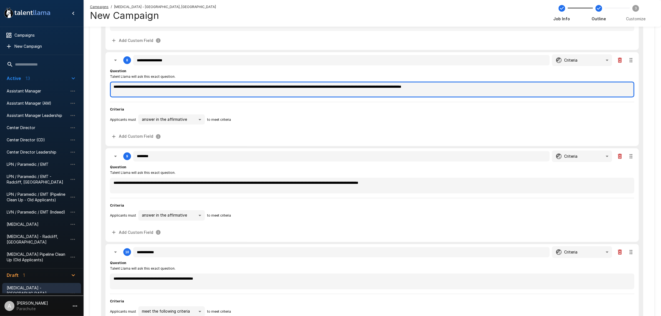
type textarea "*"
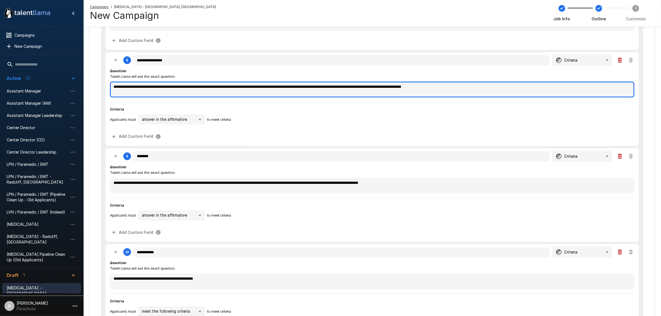
type textarea "*"
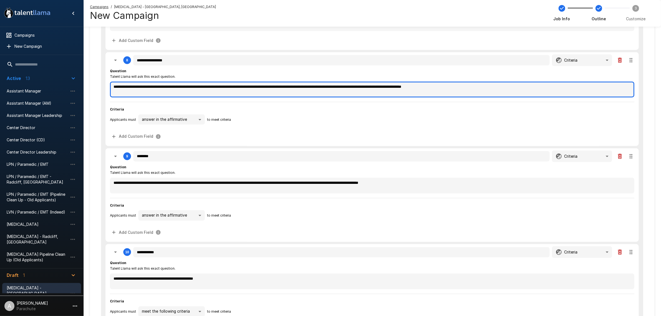
type textarea "**********"
type textarea "*"
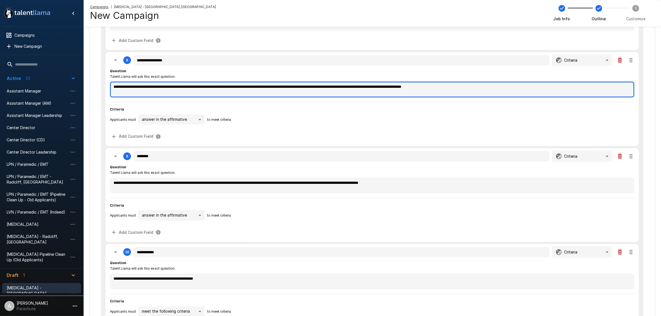
type textarea "*"
type textarea "**********"
type textarea "*"
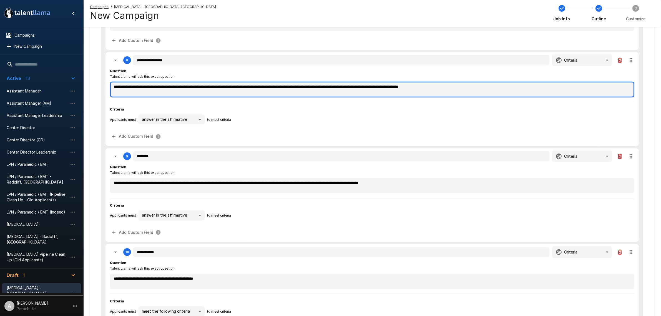
type textarea "*"
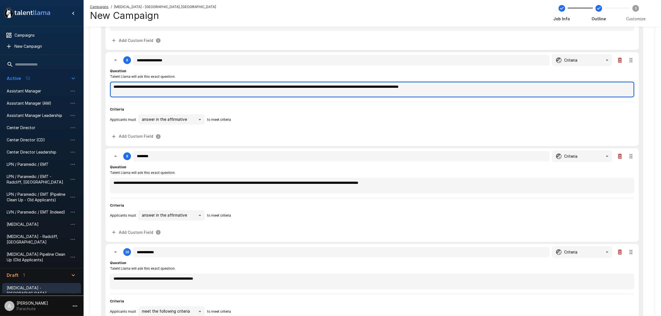
type textarea "*"
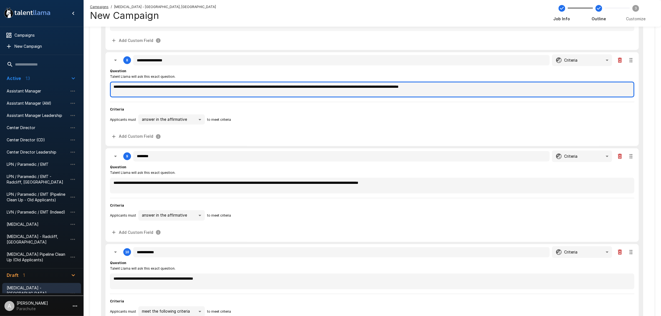
type textarea "*"
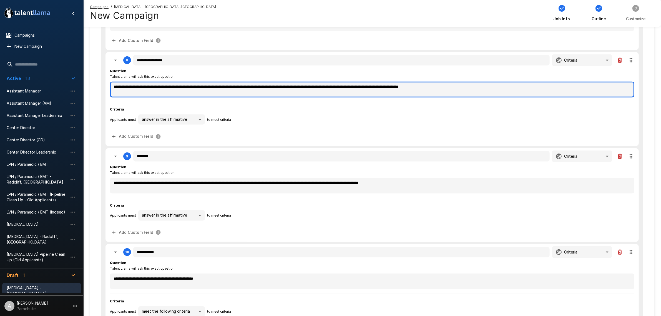
type textarea "*"
type textarea "**********"
type textarea "*"
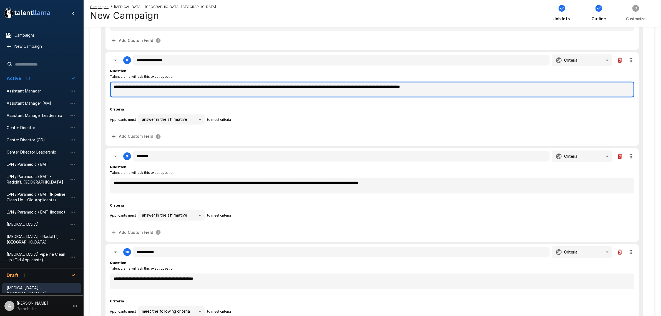
type textarea "*"
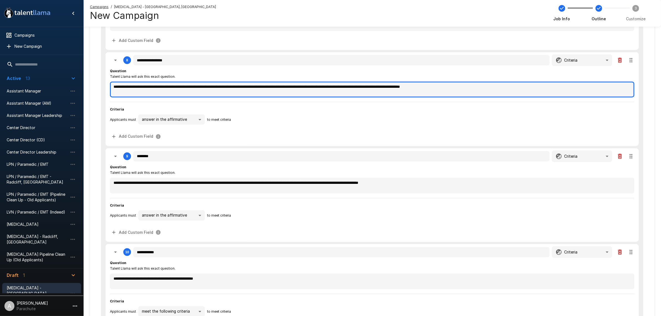
type textarea "*"
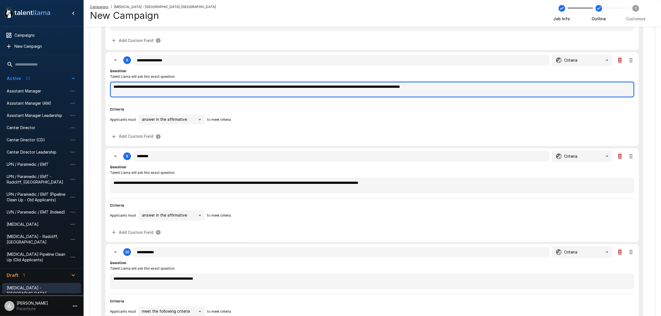
type textarea "*"
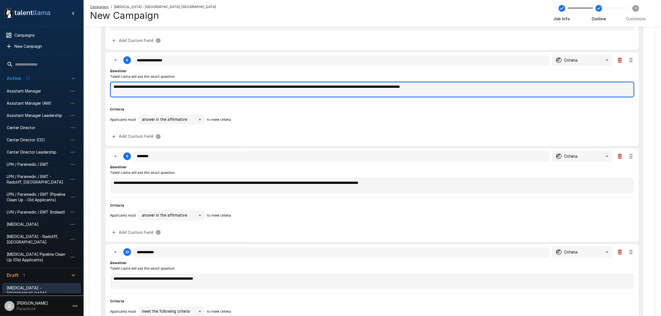
type textarea "*"
click at [285, 82] on textarea "**********" at bounding box center [372, 90] width 524 height 16
click at [465, 85] on textarea "**********" at bounding box center [372, 90] width 524 height 16
click at [562, 86] on textarea "**********" at bounding box center [372, 90] width 524 height 16
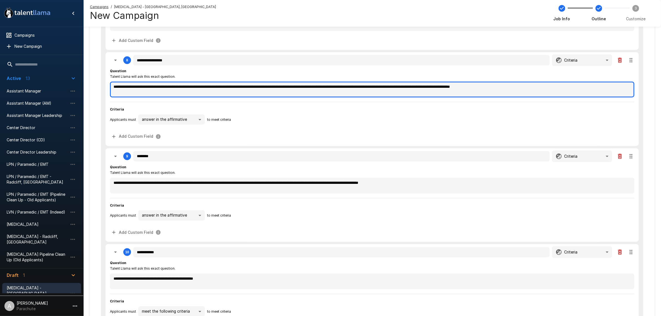
click at [187, 83] on textarea "**********" at bounding box center [372, 90] width 524 height 16
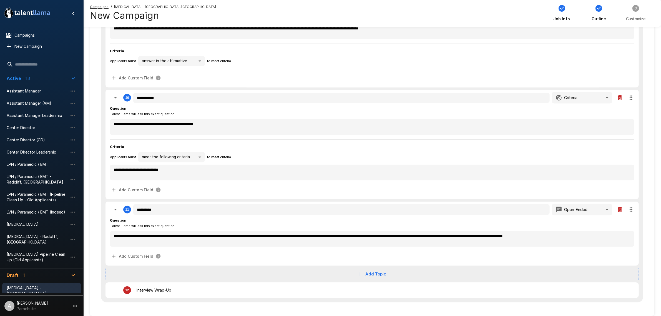
scroll to position [832, 0]
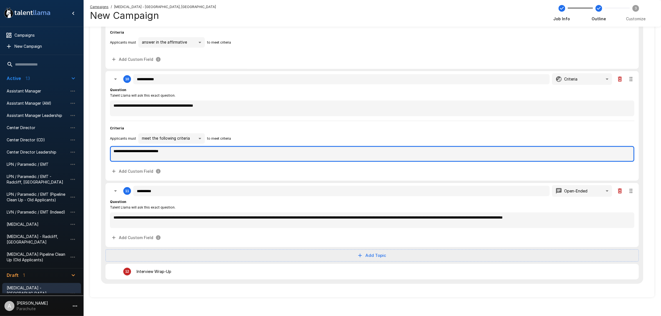
click at [160, 150] on textarea "**********" at bounding box center [372, 154] width 524 height 16
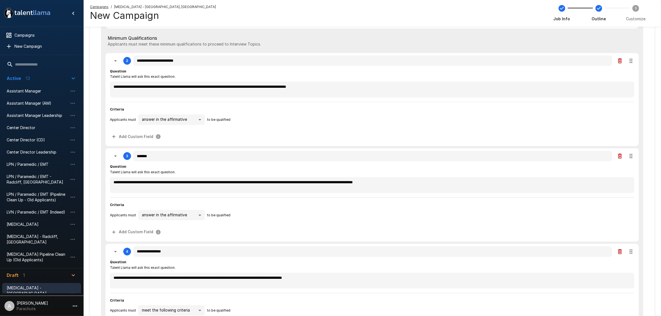
scroll to position [0, 0]
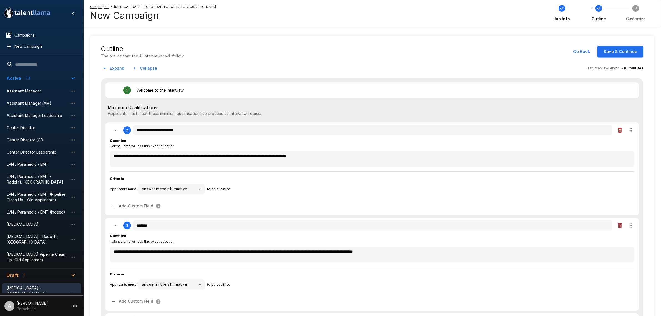
click at [614, 54] on button "Save & Continue" at bounding box center [620, 52] width 46 height 12
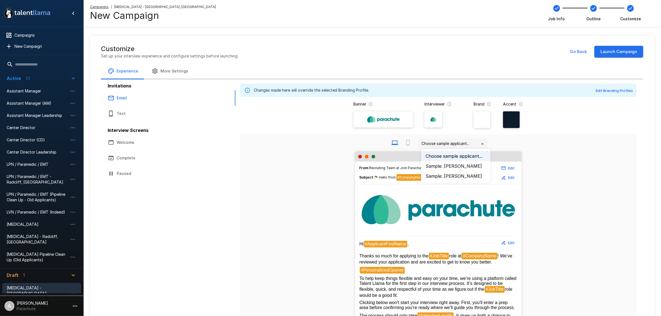
click at [422, 142] on body ".st0{fill:#FFFFFF;} .st1{fill:#76a4ed;} Campaigns New Campaign Active 13 Assist…" at bounding box center [333, 158] width 666 height 316
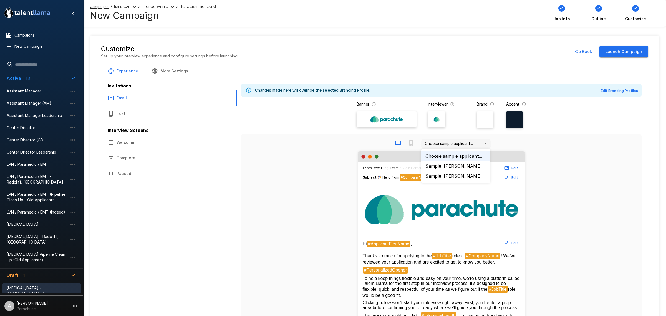
click at [439, 170] on li "Sample: John Doe" at bounding box center [455, 166] width 69 height 10
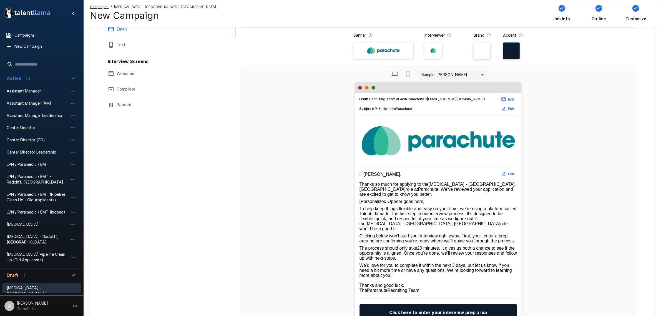
scroll to position [69, 0]
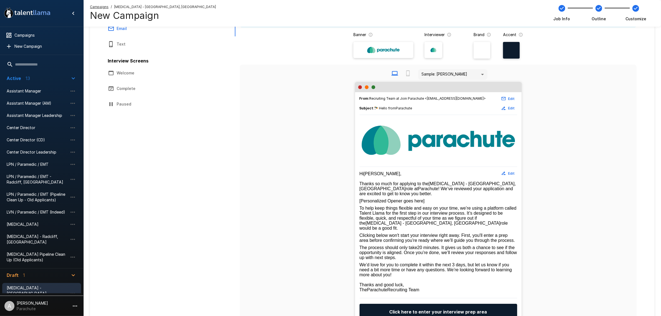
click at [513, 170] on button "Edit" at bounding box center [508, 173] width 18 height 9
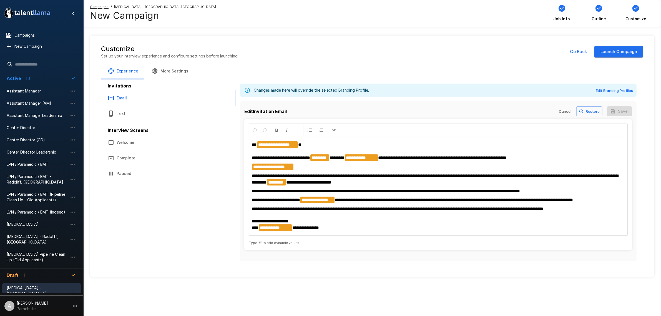
scroll to position [0, 0]
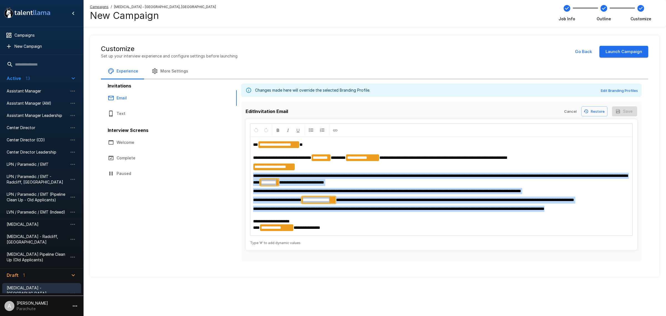
drag, startPoint x: 539, startPoint y: 208, endPoint x: 249, endPoint y: 178, distance: 291.5
click at [249, 178] on div "**********" at bounding box center [442, 184] width 392 height 131
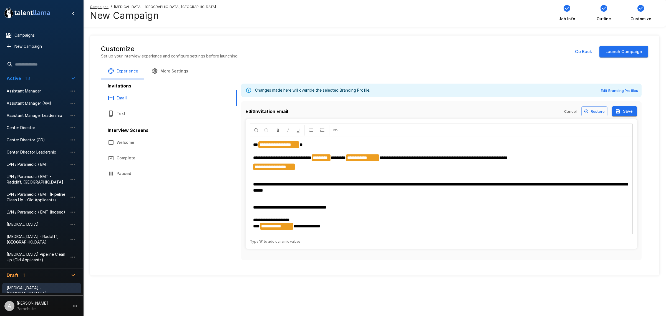
click at [300, 197] on p at bounding box center [441, 199] width 377 height 6
click at [281, 177] on p at bounding box center [441, 176] width 377 height 6
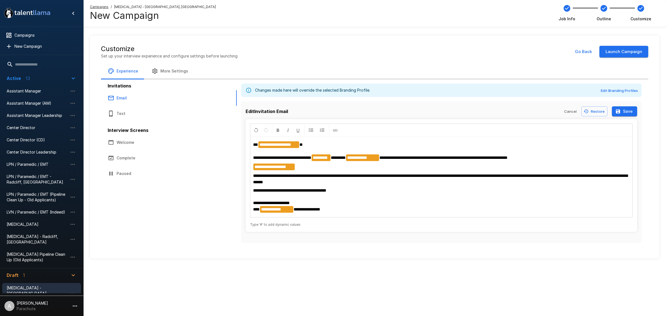
click at [630, 110] on button "Save" at bounding box center [624, 111] width 25 height 10
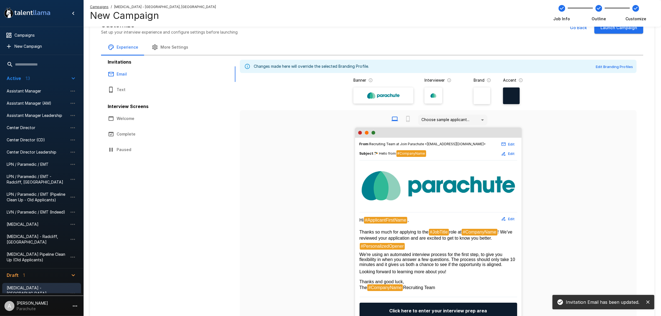
scroll to position [35, 0]
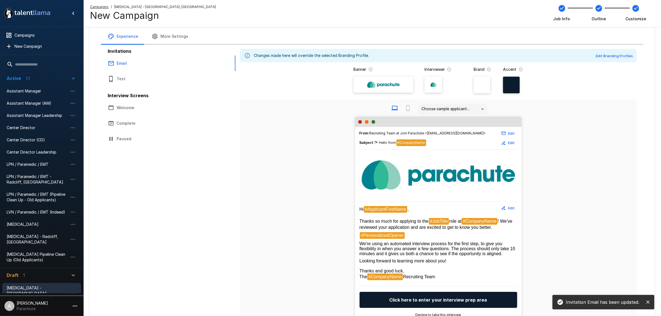
click at [437, 107] on body ".st0{fill:#FFFFFF;} .st1{fill:#76a4ed;} Campaigns New Campaign Active 13 Assist…" at bounding box center [330, 123] width 661 height 316
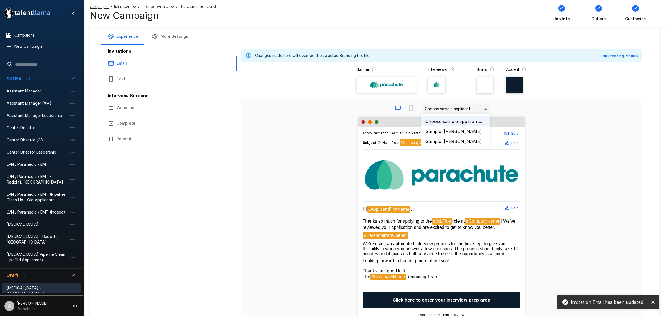
click at [443, 128] on li "Sample: John Doe" at bounding box center [455, 131] width 69 height 10
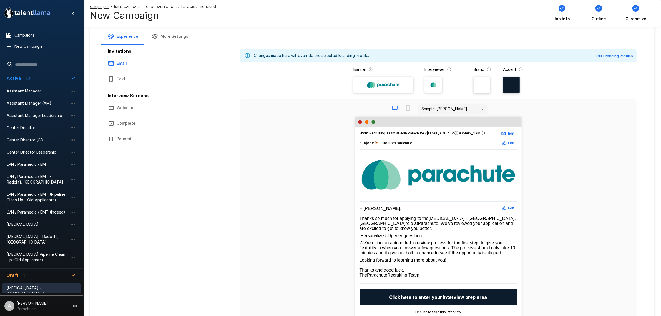
click at [510, 204] on button "Edit" at bounding box center [508, 208] width 18 height 9
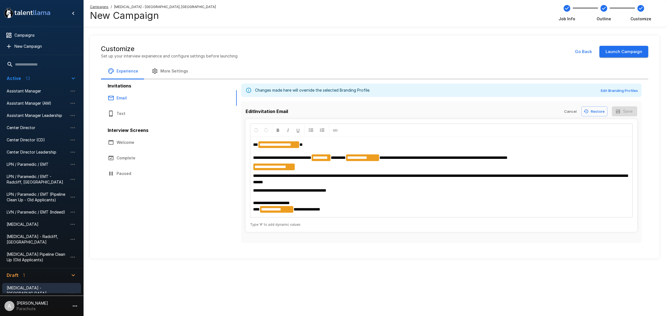
click at [341, 160] on span "*******" at bounding box center [338, 157] width 15 height 4
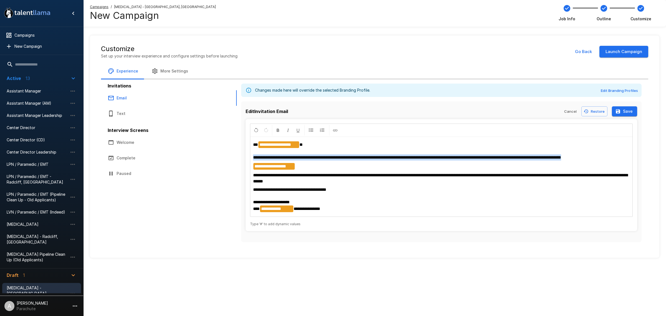
drag, startPoint x: 599, startPoint y: 157, endPoint x: 248, endPoint y: 160, distance: 351.1
click at [248, 160] on div "**********" at bounding box center [442, 175] width 392 height 112
click at [626, 108] on button "Save" at bounding box center [624, 111] width 25 height 10
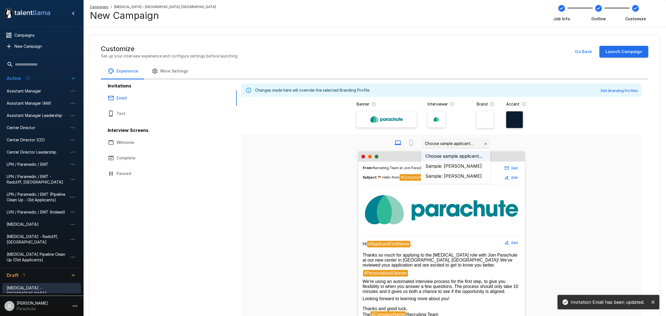
drag, startPoint x: 426, startPoint y: 142, endPoint x: 435, endPoint y: 153, distance: 14.0
click at [426, 141] on body ".st0{fill:#FFFFFF;} .st1{fill:#76a4ed;} Campaigns New Campaign Active 13 Assist…" at bounding box center [335, 158] width 671 height 316
click at [440, 164] on li "Sample: John Doe" at bounding box center [455, 166] width 69 height 10
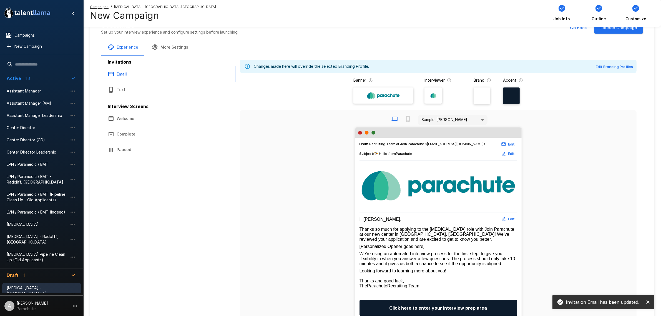
scroll to position [35, 0]
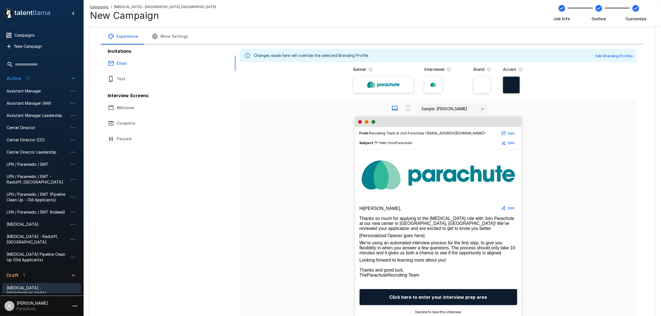
click at [135, 77] on button "Text" at bounding box center [151, 79] width 100 height 16
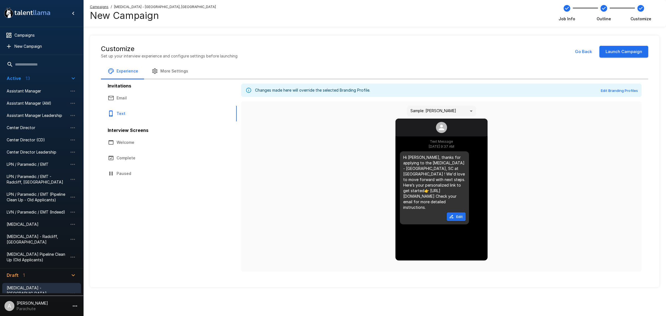
click at [457, 212] on button "Edit" at bounding box center [456, 216] width 19 height 9
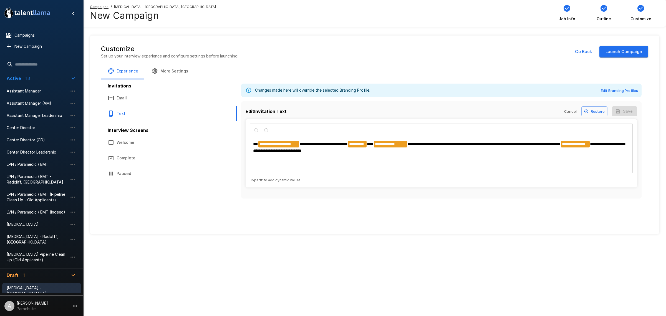
click at [411, 144] on span "**********" at bounding box center [483, 144] width 153 height 4
click at [625, 114] on button "Save" at bounding box center [624, 111] width 25 height 10
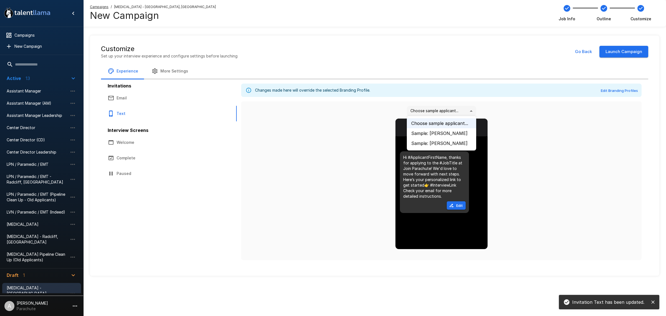
click at [442, 113] on body ".st0{fill:#FFFFFF;} .st1{fill:#76a4ed;} Campaigns New Campaign Active 13 Assist…" at bounding box center [333, 158] width 666 height 316
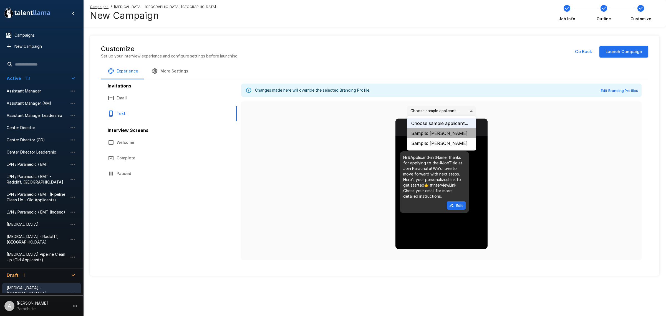
drag, startPoint x: 442, startPoint y: 133, endPoint x: 411, endPoint y: 151, distance: 36.0
click at [441, 133] on li "Sample: John Doe" at bounding box center [441, 133] width 69 height 10
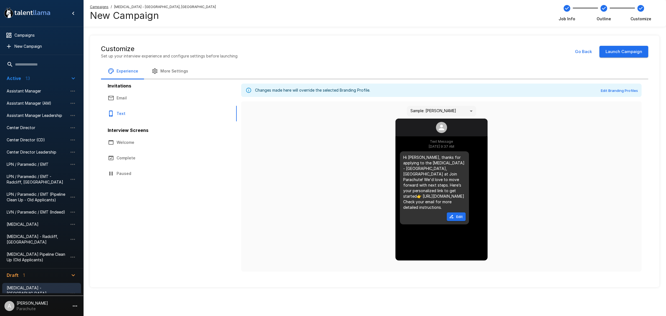
click at [456, 216] on div "Hi John, thanks for applying to the Phlebotomist - Hartsville, SC at Join Parac…" at bounding box center [434, 187] width 69 height 73
click at [456, 212] on button "Edit" at bounding box center [456, 216] width 19 height 9
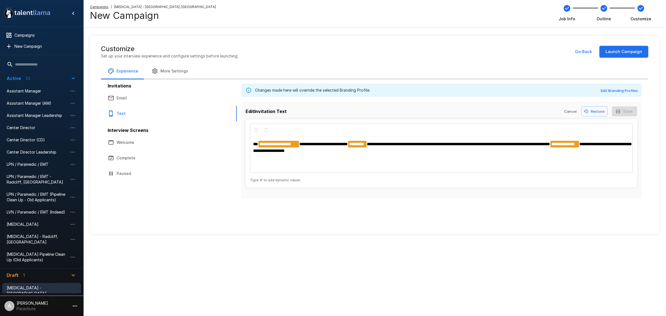
click at [370, 146] on span "**********" at bounding box center [458, 144] width 183 height 4
click at [619, 112] on icon "button" at bounding box center [618, 111] width 4 height 4
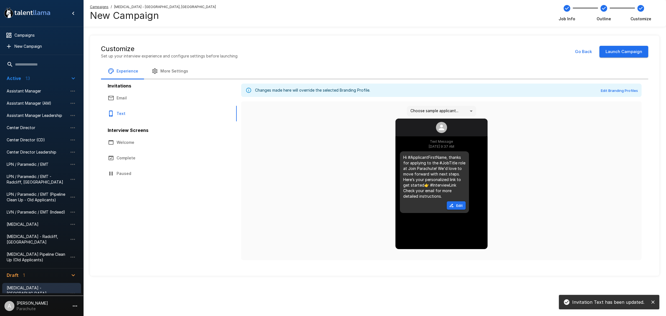
click at [419, 109] on body ".st0{fill:#FFFFFF;} .st1{fill:#76a4ed;} Campaigns New Campaign Active 13 Assist…" at bounding box center [333, 158] width 666 height 316
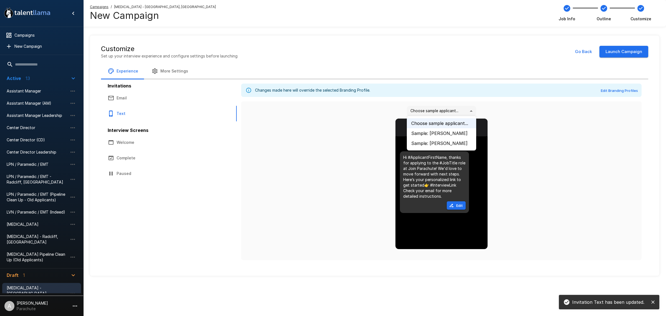
click at [421, 129] on li "Sample: John Doe" at bounding box center [441, 133] width 69 height 10
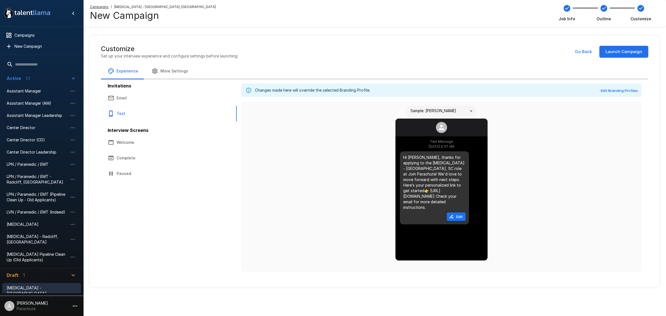
click at [626, 53] on button "Launch Campaign" at bounding box center [623, 52] width 49 height 12
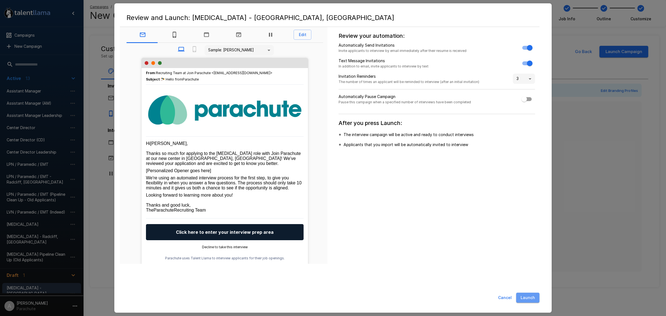
click at [531, 294] on button "Launch" at bounding box center [527, 297] width 23 height 10
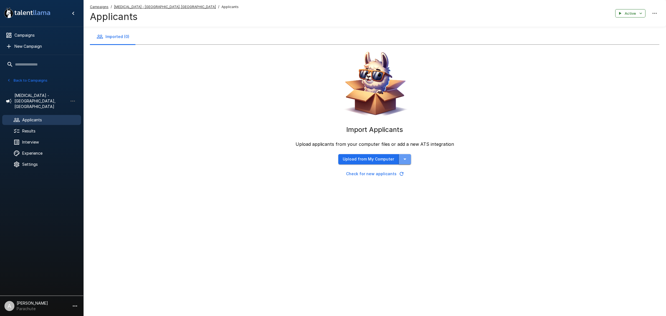
click at [402, 160] on icon "button" at bounding box center [405, 159] width 7 height 7
click at [376, 126] on span "Import from CSV" at bounding box center [386, 127] width 64 height 7
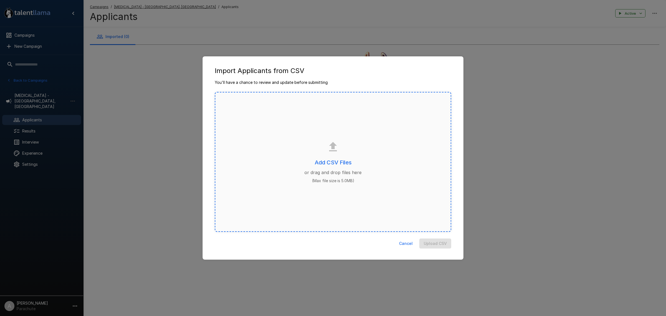
click at [300, 154] on div "Add CSV Files or drag and drop files here (Max file size is 5.0MB)" at bounding box center [333, 162] width 236 height 140
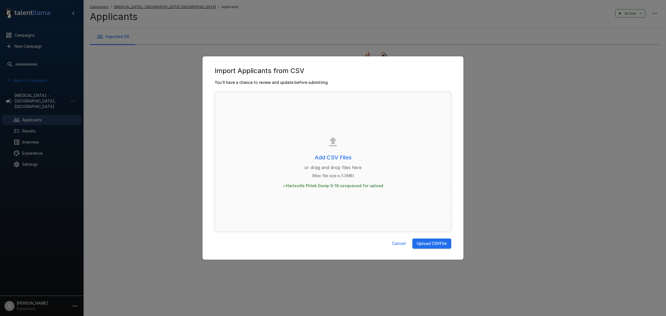
click at [437, 241] on button "Upload CSV File" at bounding box center [431, 243] width 39 height 10
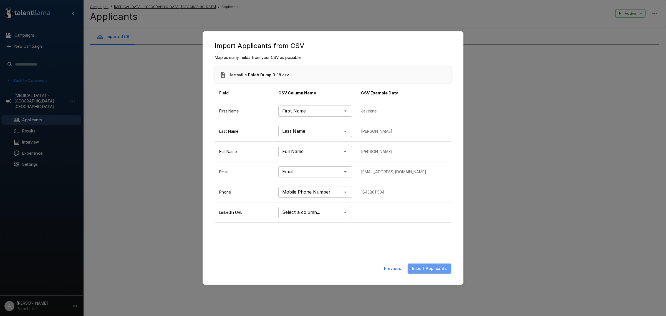
click at [436, 264] on button "Import Applicants" at bounding box center [430, 268] width 44 height 10
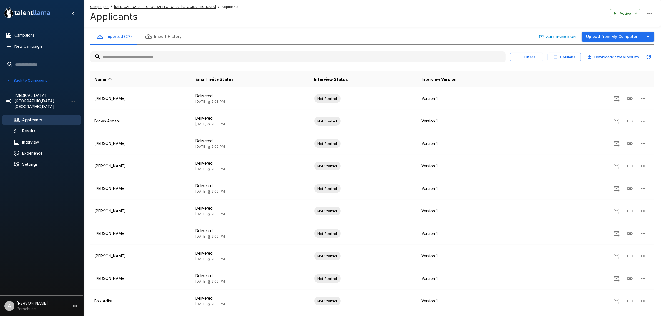
click at [171, 50] on div "Filters Columns Download 27 total results" at bounding box center [372, 57] width 564 height 16
click at [171, 51] on div at bounding box center [297, 56] width 415 height 11
click at [189, 54] on input "text" at bounding box center [297, 57] width 415 height 10
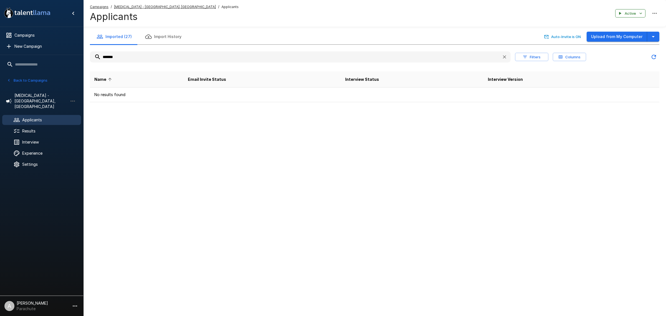
click at [508, 54] on button "button" at bounding box center [505, 57] width 10 height 10
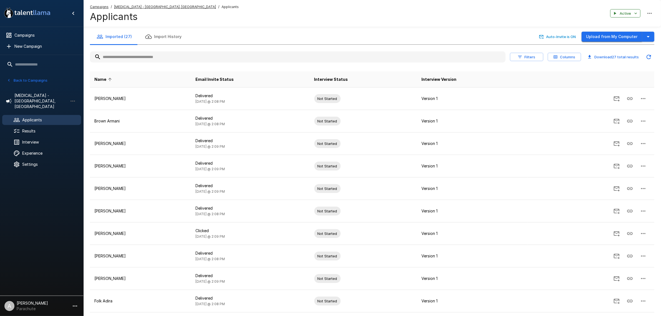
click at [631, 37] on button "Upload from My Computer" at bounding box center [611, 37] width 60 height 10
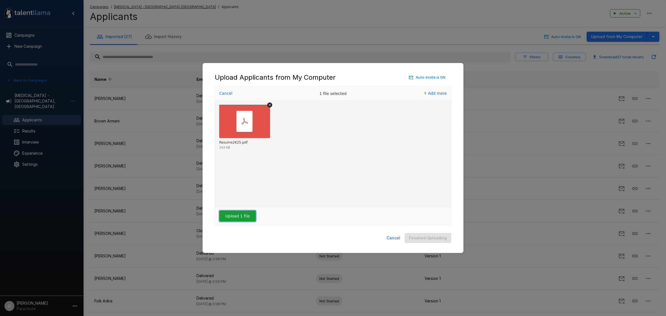
click at [241, 221] on button "Upload 1 file" at bounding box center [237, 215] width 37 height 11
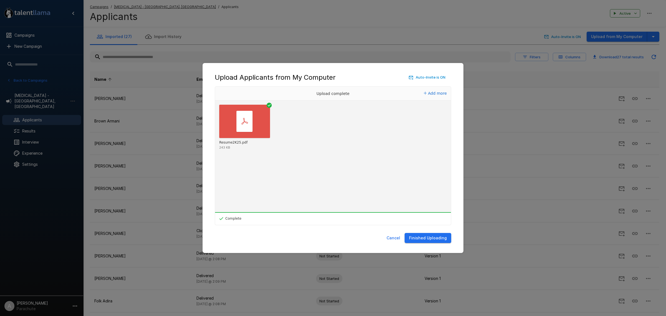
click at [415, 239] on button "Finished Uploading" at bounding box center [428, 238] width 47 height 10
